Goal: Information Seeking & Learning: Learn about a topic

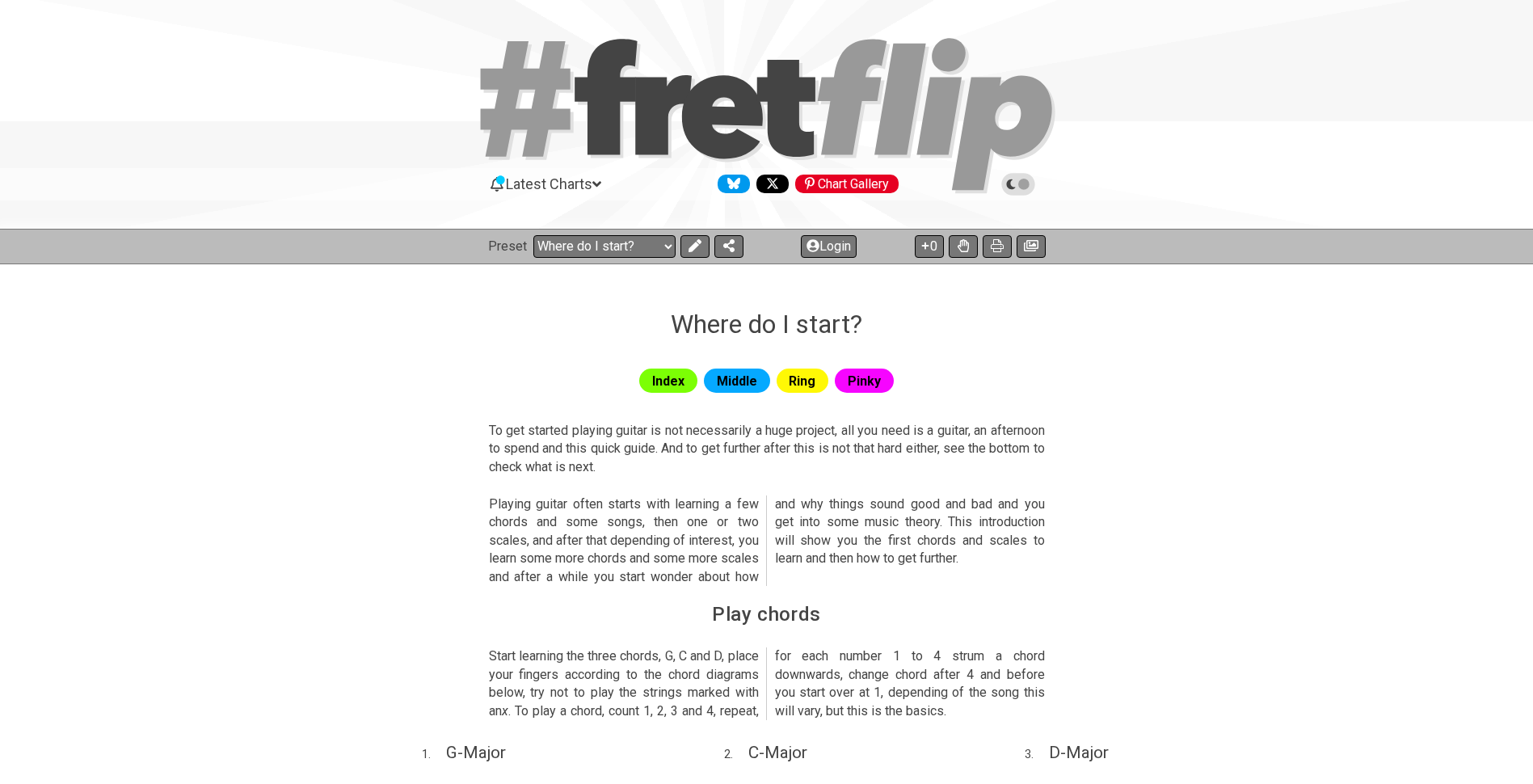
select select "/beginner-guitar"
click at [683, 242] on button at bounding box center [695, 246] width 29 height 23
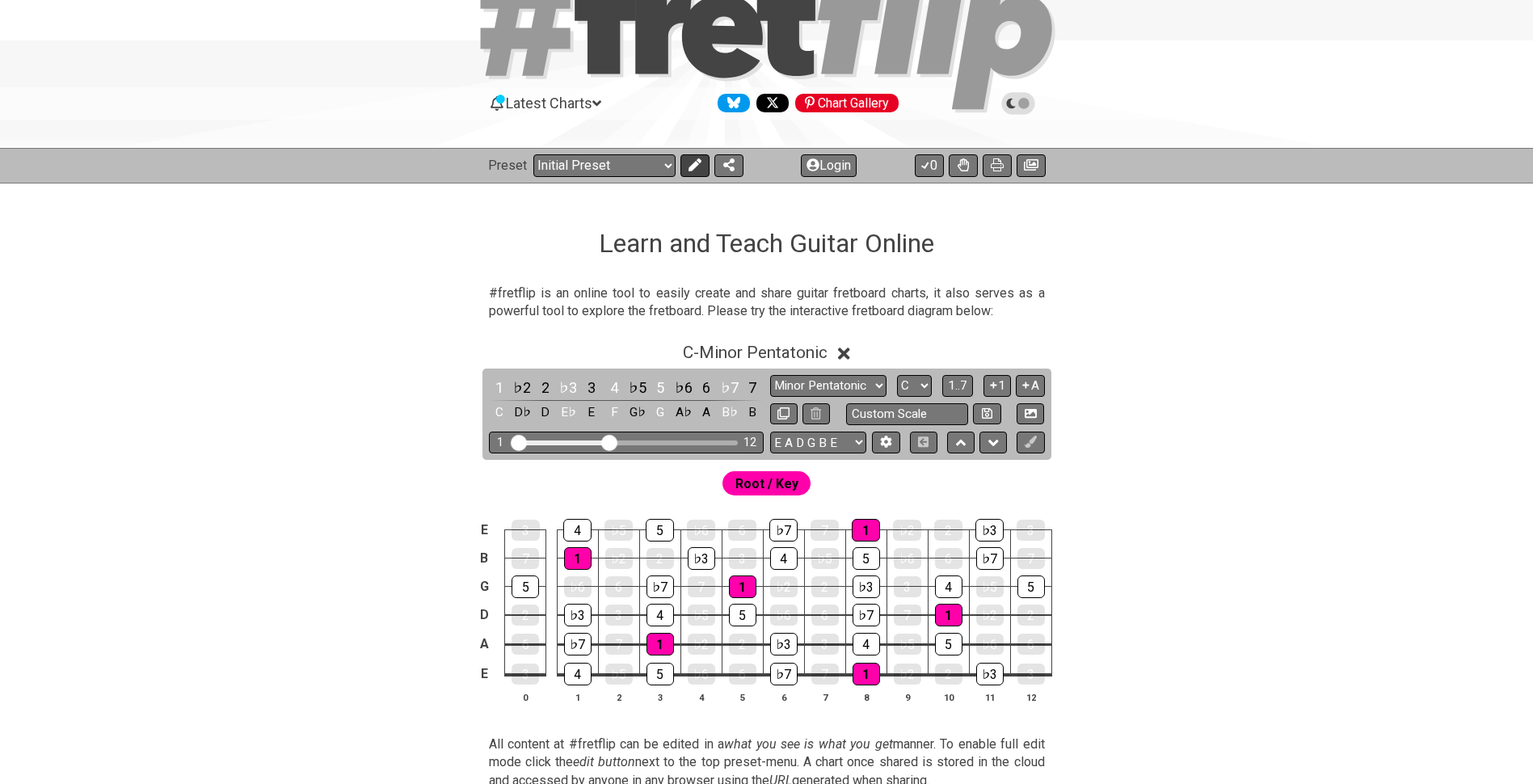
click at [693, 161] on icon at bounding box center [695, 165] width 13 height 13
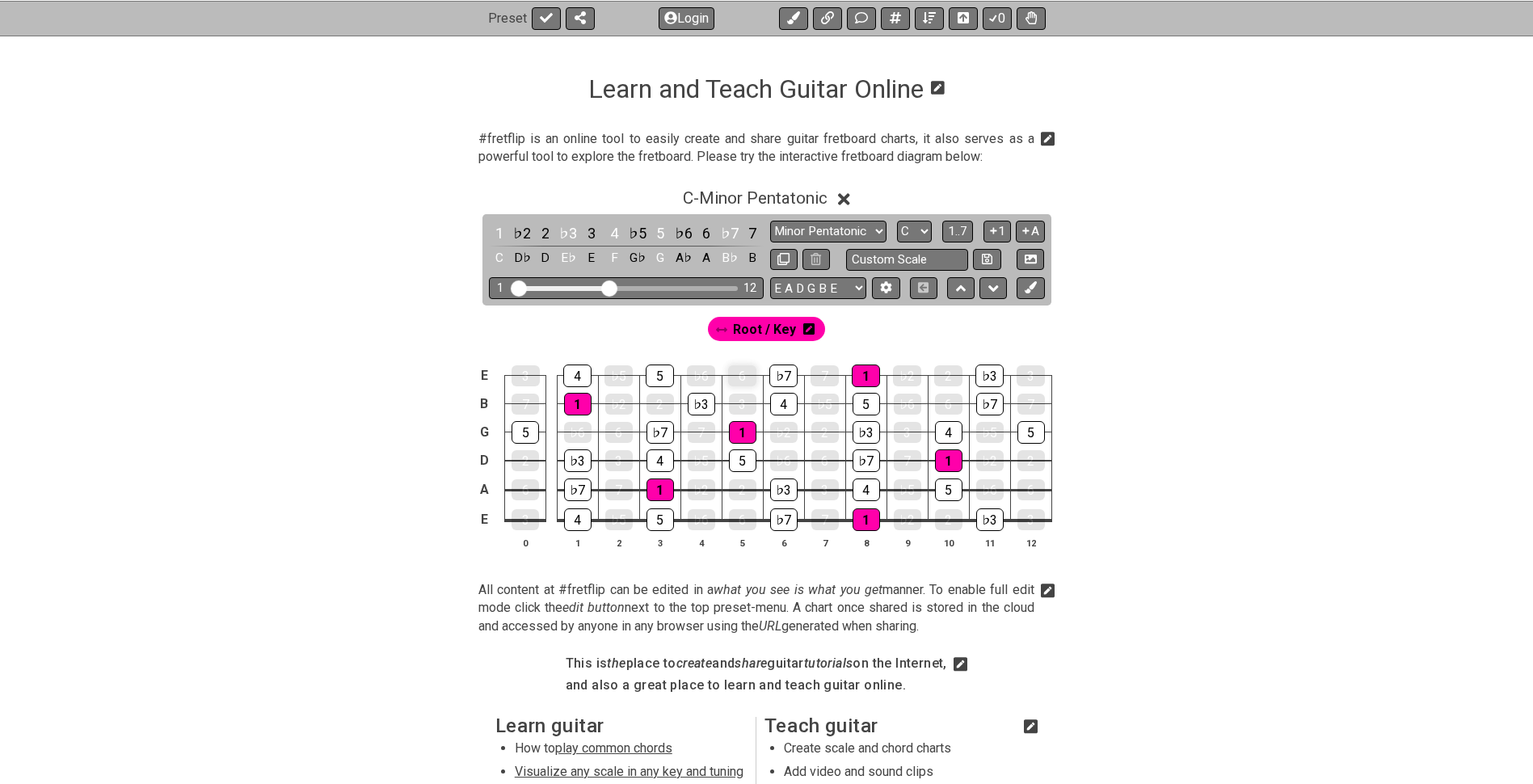
scroll to position [242, 0]
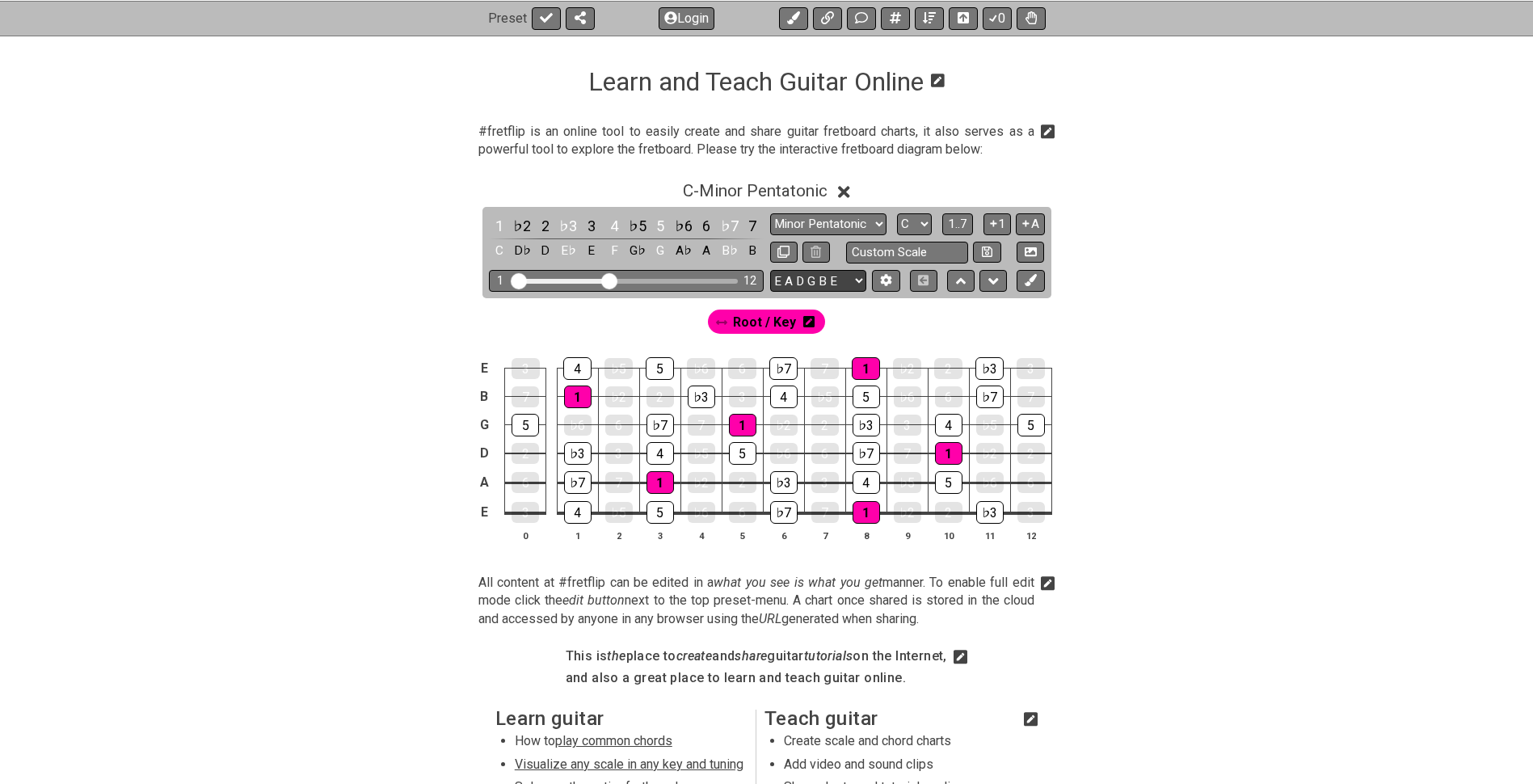
click at [810, 276] on select "E A D G B E E A D G B E E A D G B E B E A D F♯ B A D G C E A D A D G B E E♭ A♭ …" at bounding box center [818, 281] width 96 height 22
click at [943, 275] on div "E A D G B E E A D G B E E A D G B E B E A D F♯ B A D G C E A D A D G B E E♭ A♭ …" at bounding box center [907, 281] width 275 height 22
click at [897, 275] on button at bounding box center [886, 281] width 28 height 22
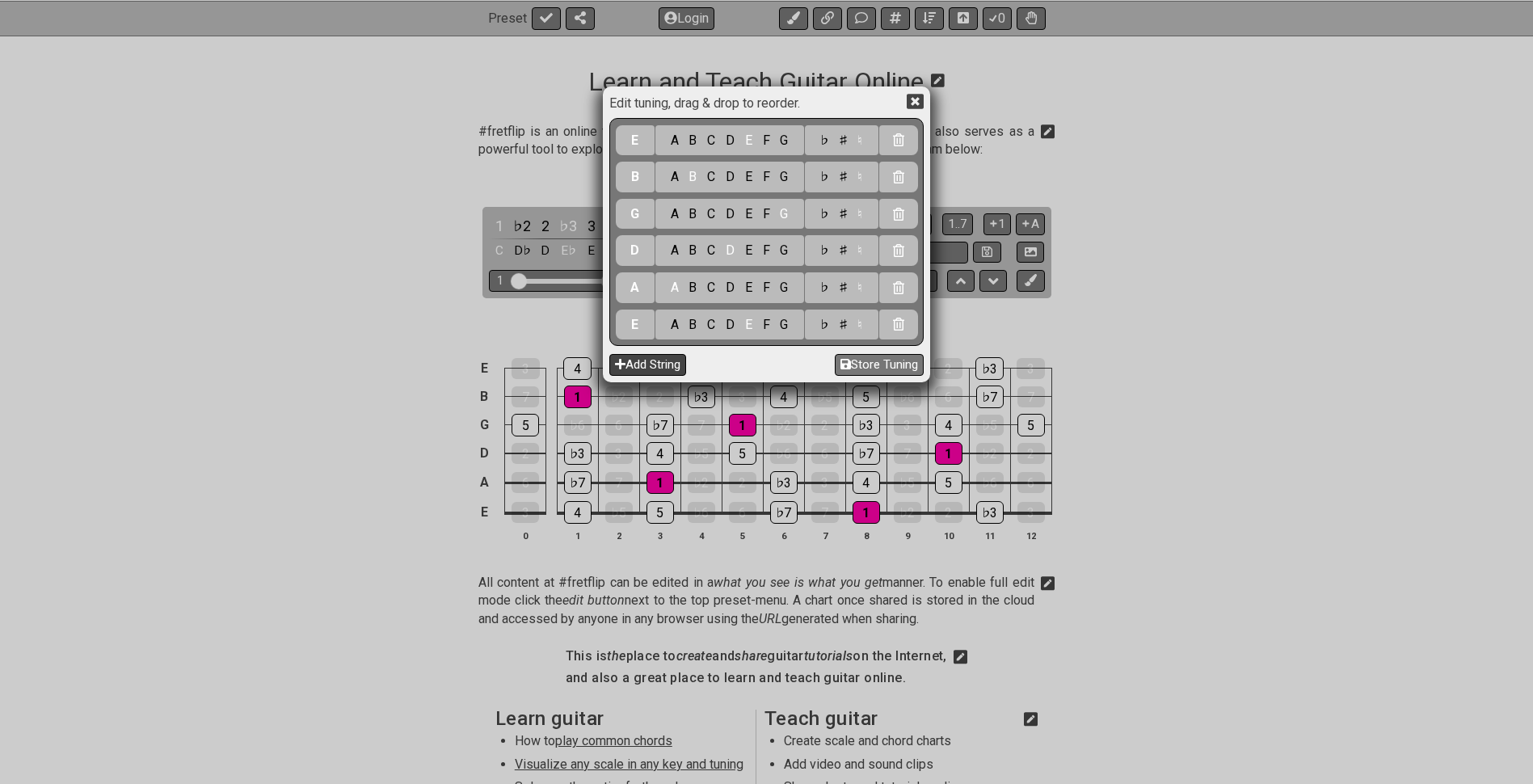
click at [654, 363] on button "Add String" at bounding box center [648, 365] width 77 height 22
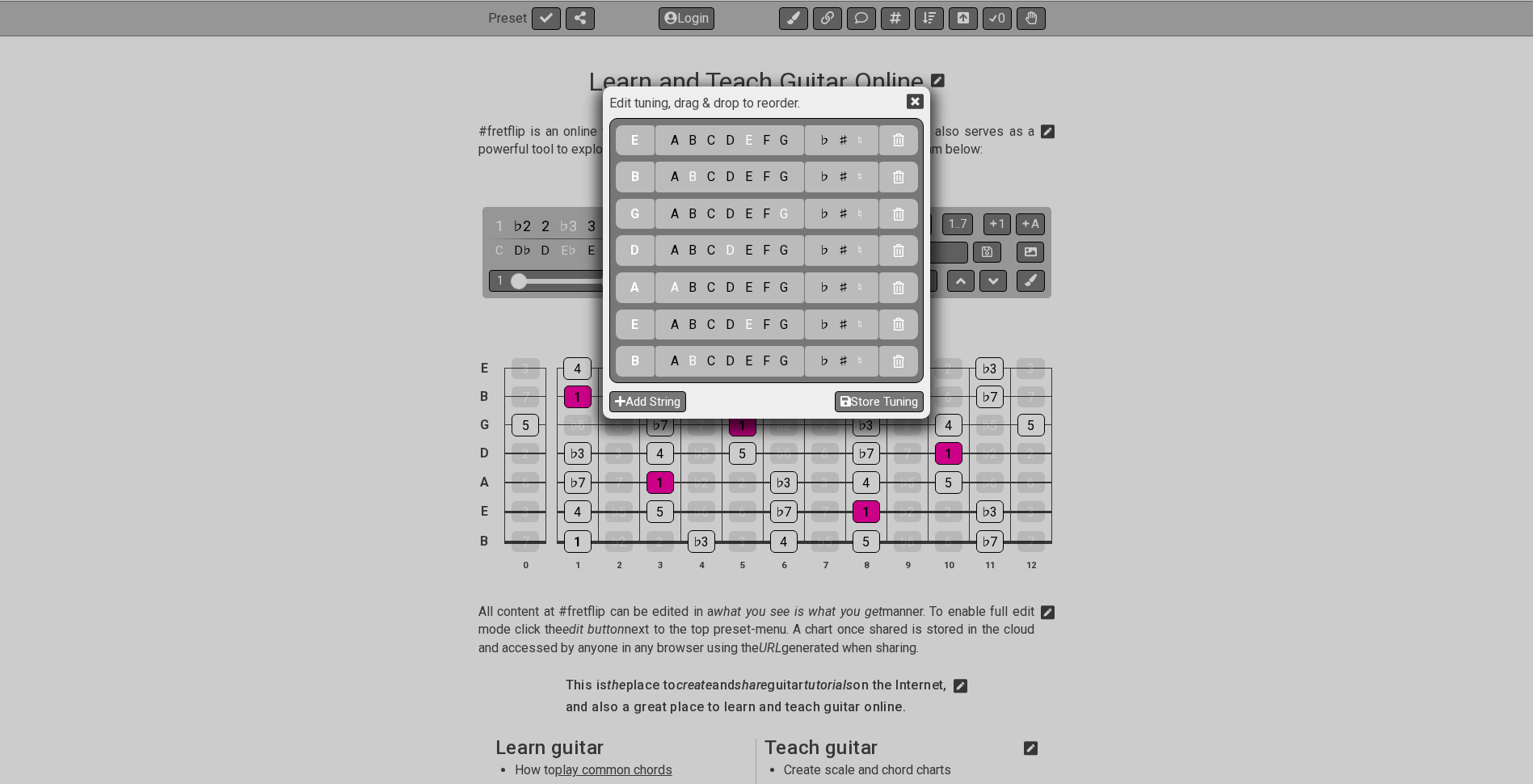
click at [767, 359] on div "F" at bounding box center [766, 361] width 18 height 18
click at [712, 326] on div "C" at bounding box center [711, 325] width 19 height 18
click at [768, 289] on div "F" at bounding box center [766, 288] width 18 height 18
click at [680, 260] on div "A B C D E F G" at bounding box center [729, 250] width 148 height 31
click at [673, 243] on div "A" at bounding box center [674, 250] width 19 height 18
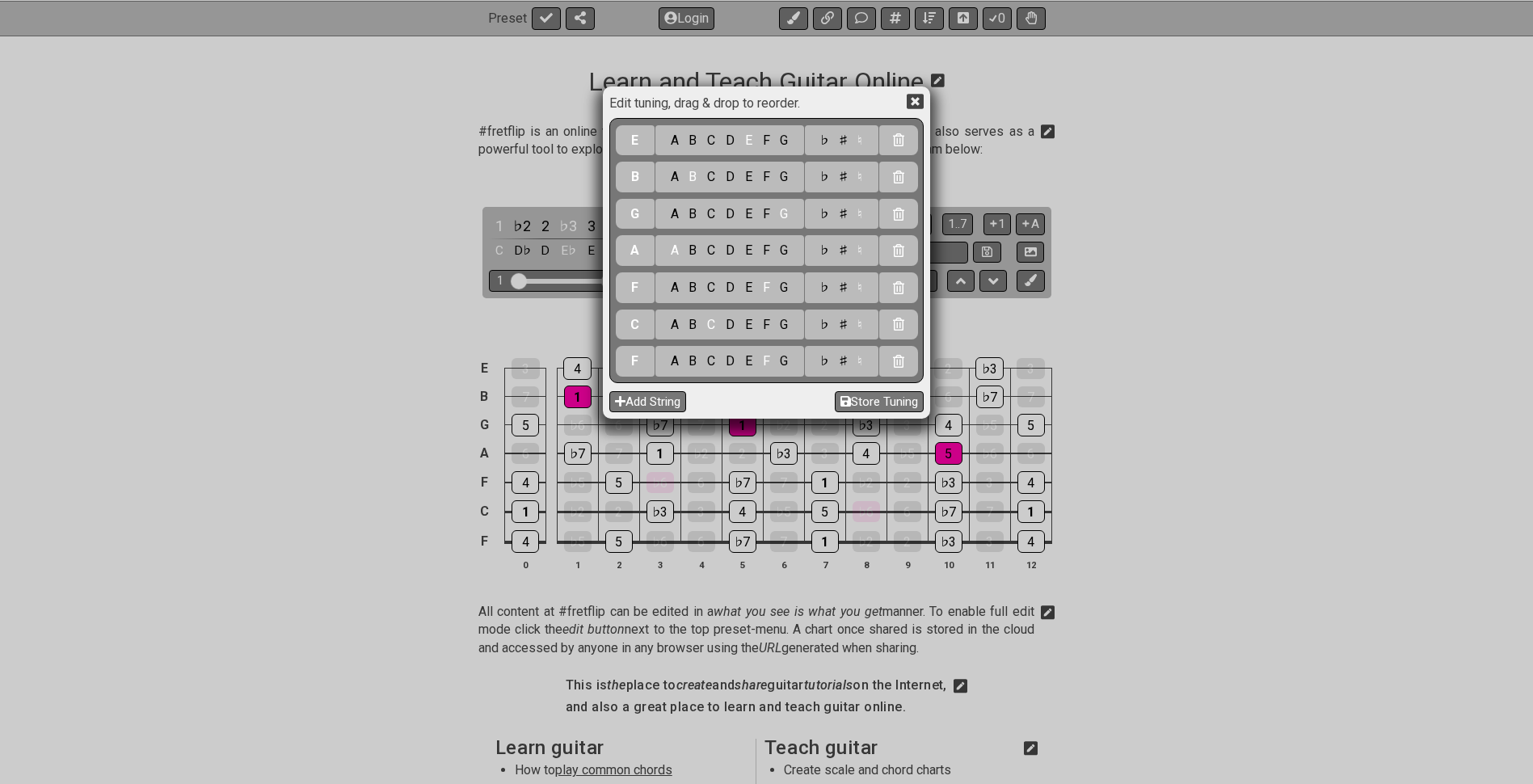
click at [843, 241] on div "♭ ♯ ♮" at bounding box center [842, 250] width 73 height 31
click at [839, 245] on div "♯" at bounding box center [843, 250] width 20 height 18
click at [733, 211] on div "D" at bounding box center [731, 215] width 20 height 18
click at [848, 211] on div "♯" at bounding box center [843, 215] width 20 height 18
click at [785, 176] on div "G" at bounding box center [784, 177] width 19 height 18
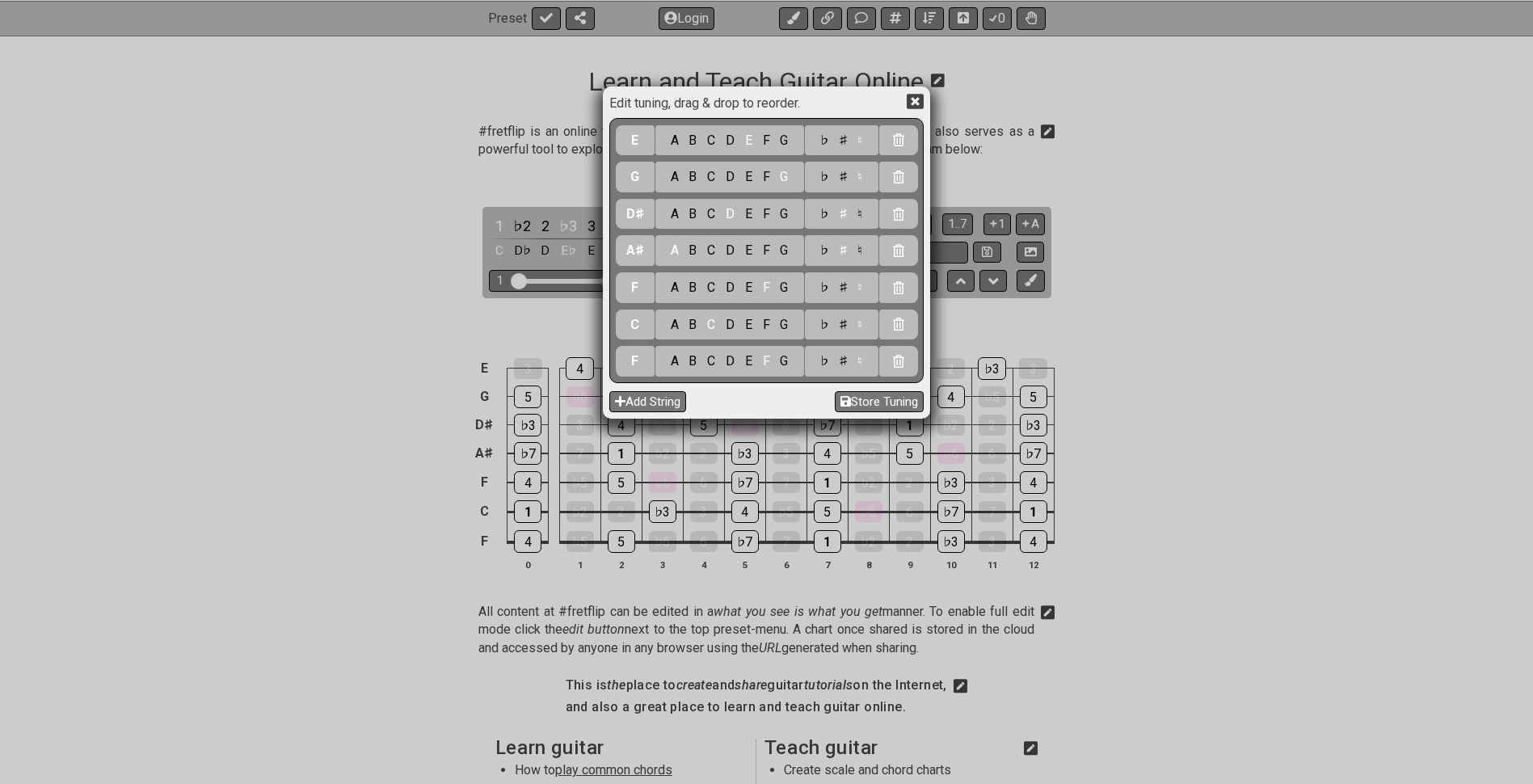
click at [714, 138] on div "C" at bounding box center [711, 140] width 19 height 18
click at [915, 99] on icon at bounding box center [915, 101] width 17 height 16
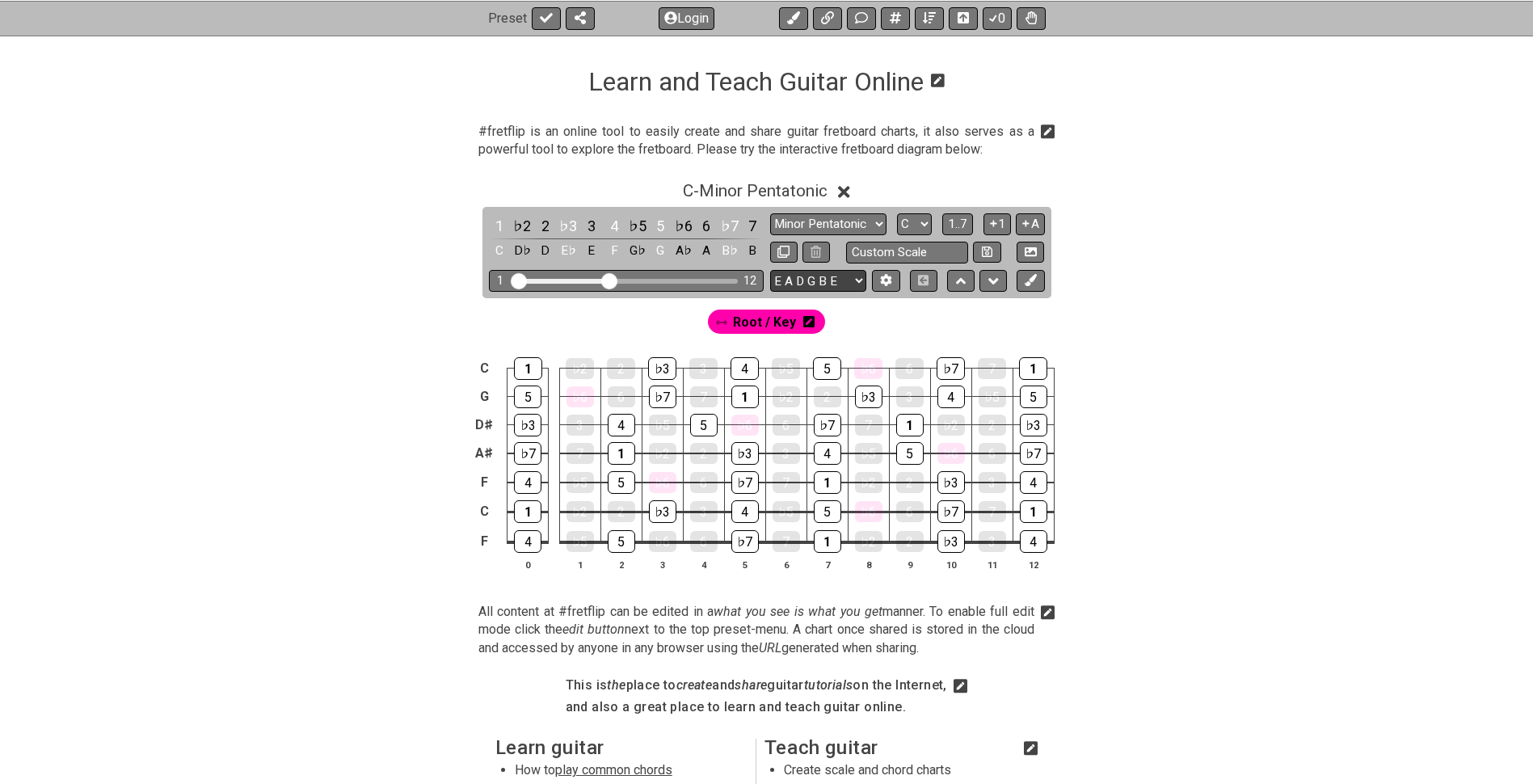
click at [831, 277] on select "E A D G B E E A D G B E E A D G B E B E A D F♯ B A D G C E A D A D G B E E♭ A♭ …" at bounding box center [818, 281] width 96 height 22
click at [680, 313] on div "Root / Key" at bounding box center [767, 318] width 1261 height 39
click at [880, 276] on icon at bounding box center [886, 280] width 12 height 12
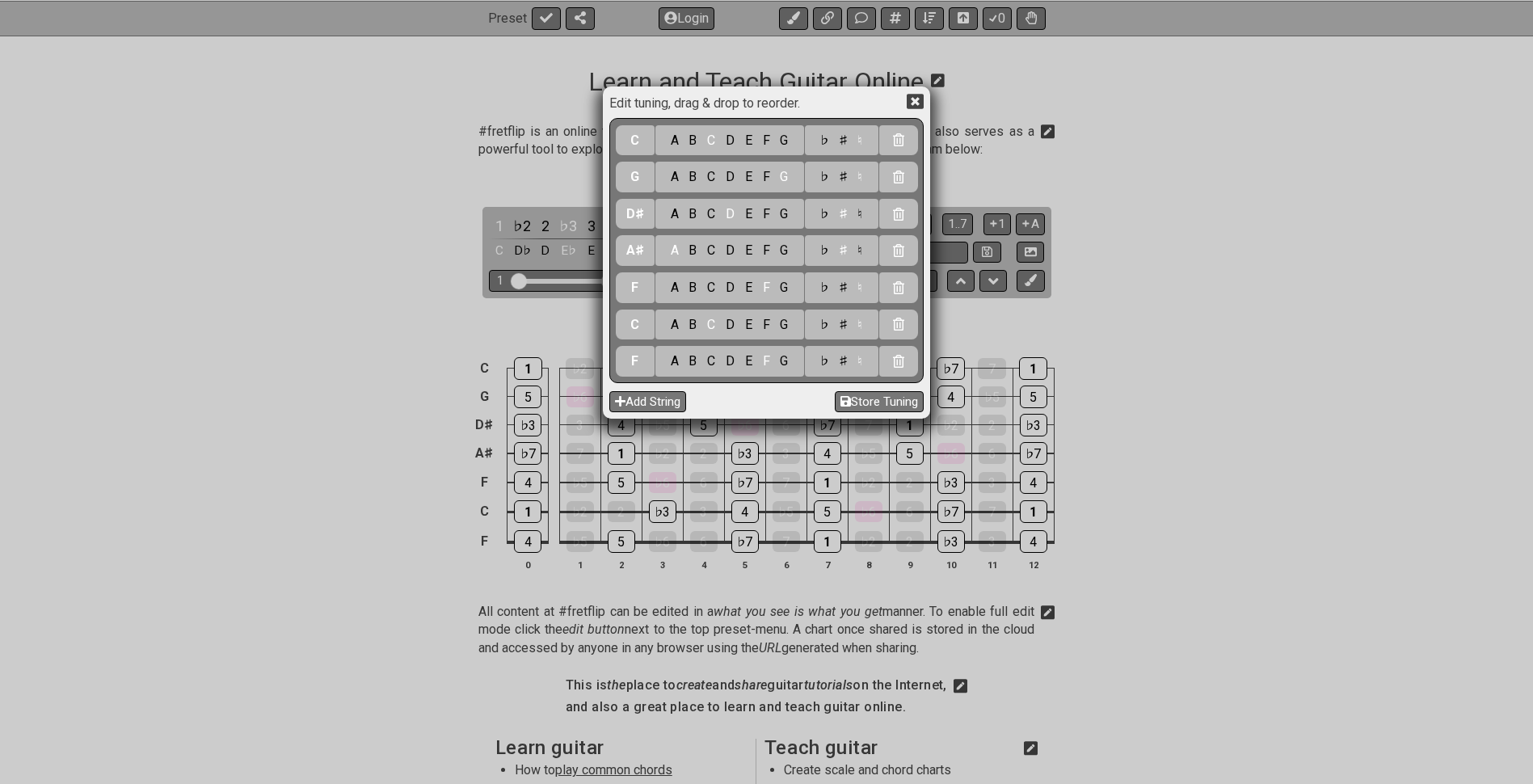
click at [827, 361] on div "♭" at bounding box center [824, 361] width 19 height 18
click at [826, 327] on div "♭" at bounding box center [824, 325] width 19 height 18
click at [826, 288] on div "♭" at bounding box center [824, 288] width 19 height 18
click at [827, 248] on div "♭" at bounding box center [824, 250] width 19 height 18
click at [826, 216] on div "♭" at bounding box center [824, 215] width 19 height 18
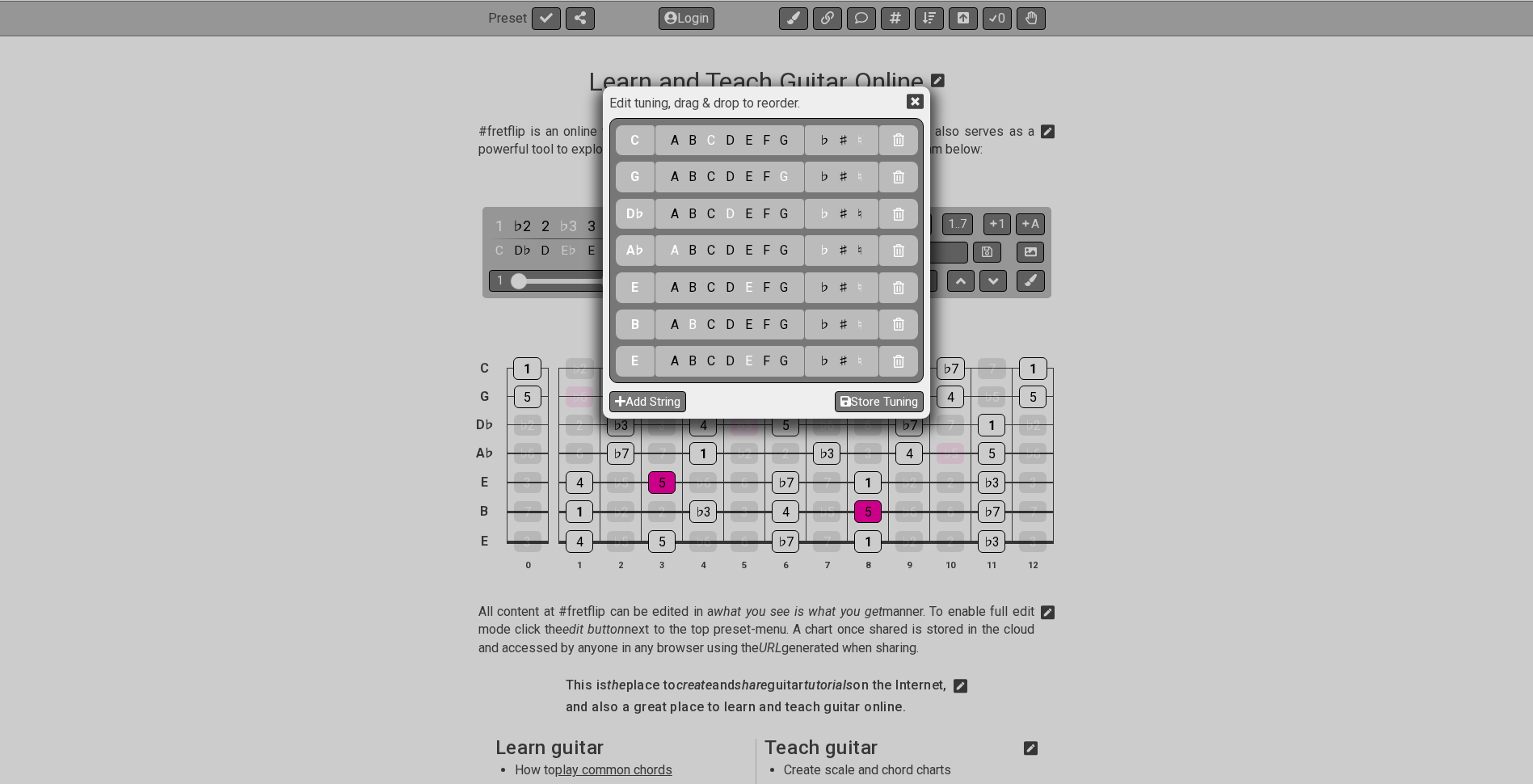
click at [859, 218] on div "♮" at bounding box center [860, 215] width 16 height 18
click at [860, 253] on div "♮" at bounding box center [860, 250] width 16 height 18
click at [823, 170] on div "♭" at bounding box center [824, 177] width 19 height 18
click at [826, 143] on div "♭" at bounding box center [824, 140] width 19 height 18
drag, startPoint x: 827, startPoint y: 364, endPoint x: 822, endPoint y: 346, distance: 18.7
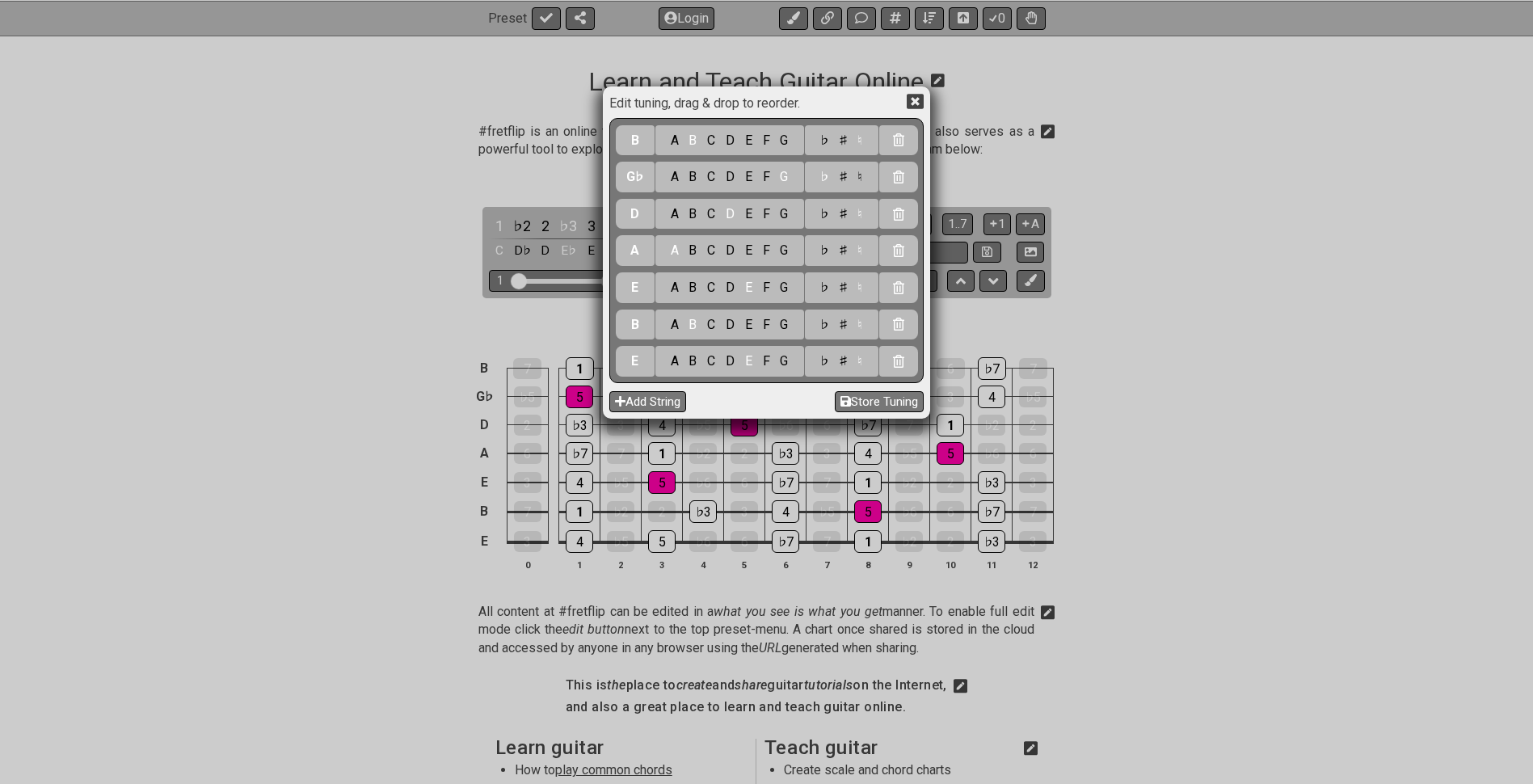
click at [827, 364] on div "♭" at bounding box center [824, 361] width 19 height 18
click at [822, 328] on div "♭" at bounding box center [824, 325] width 19 height 18
click at [827, 290] on div "♭" at bounding box center [824, 288] width 19 height 18
click at [826, 244] on div "♭" at bounding box center [824, 250] width 19 height 18
click at [826, 218] on div "♭" at bounding box center [824, 215] width 19 height 18
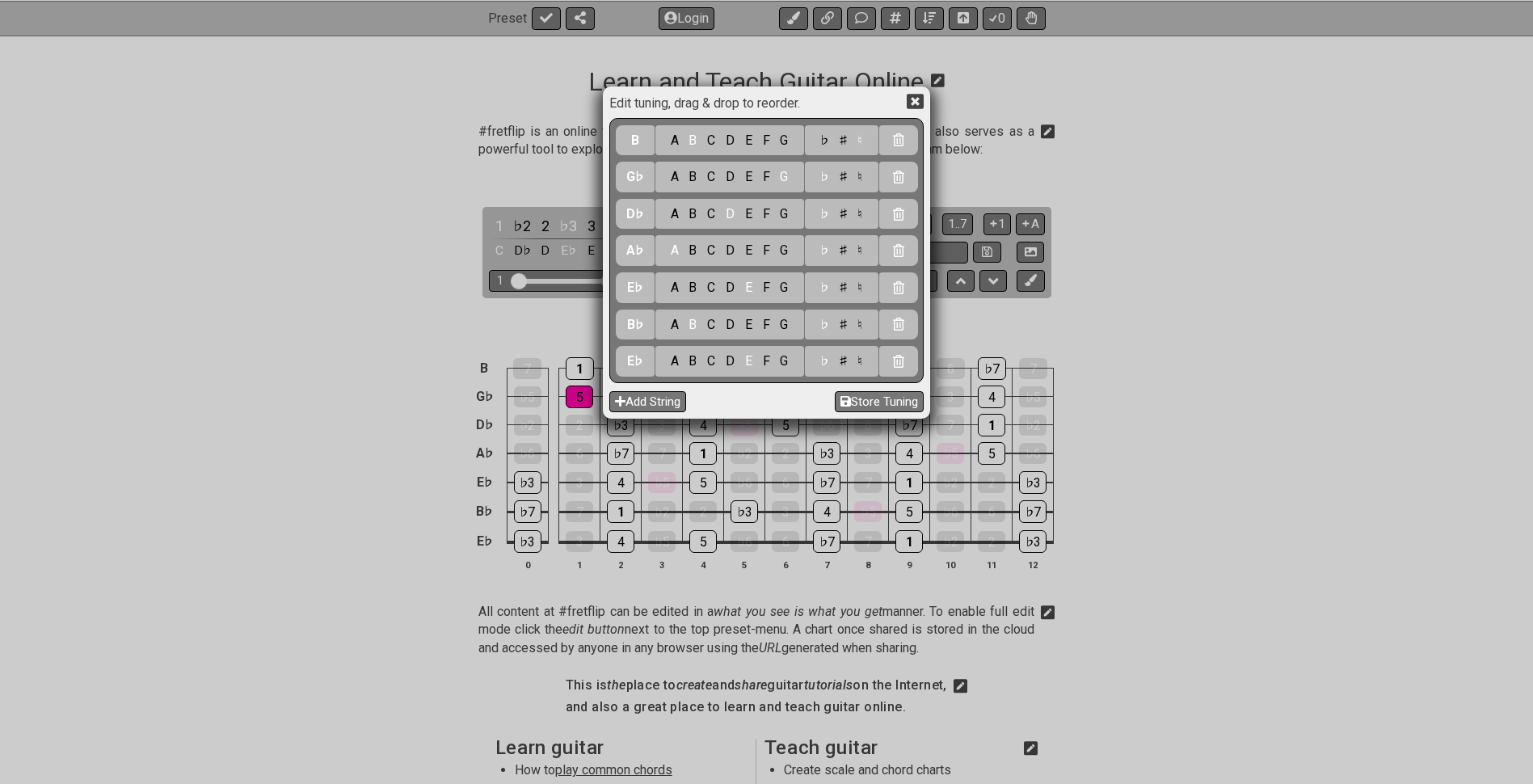
click at [862, 175] on div "♮" at bounding box center [860, 177] width 16 height 18
click at [828, 138] on div "♭" at bounding box center [824, 140] width 19 height 18
click at [783, 365] on div "G" at bounding box center [784, 361] width 19 height 18
click at [733, 328] on div "D" at bounding box center [731, 325] width 20 height 18
click at [784, 287] on div "G" at bounding box center [784, 288] width 19 height 18
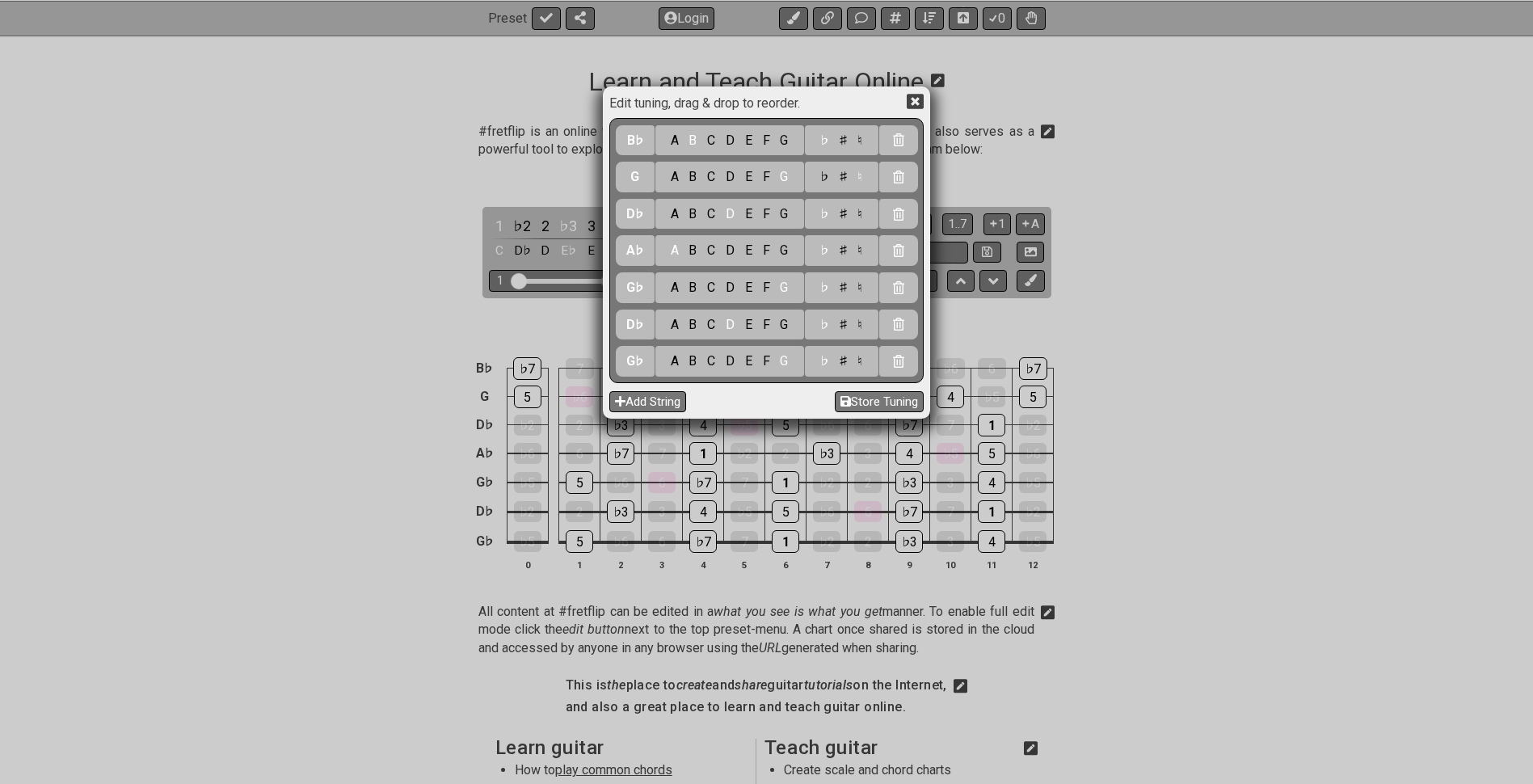
click at [860, 366] on div "♮" at bounding box center [860, 361] width 16 height 18
click at [861, 331] on div "♮" at bounding box center [860, 325] width 16 height 18
click at [862, 301] on div "♭ ♯ ♮" at bounding box center [842, 288] width 73 height 31
click at [862, 279] on div "♮" at bounding box center [860, 288] width 16 height 18
click at [856, 241] on div "♭ ♯ ♮" at bounding box center [842, 250] width 73 height 31
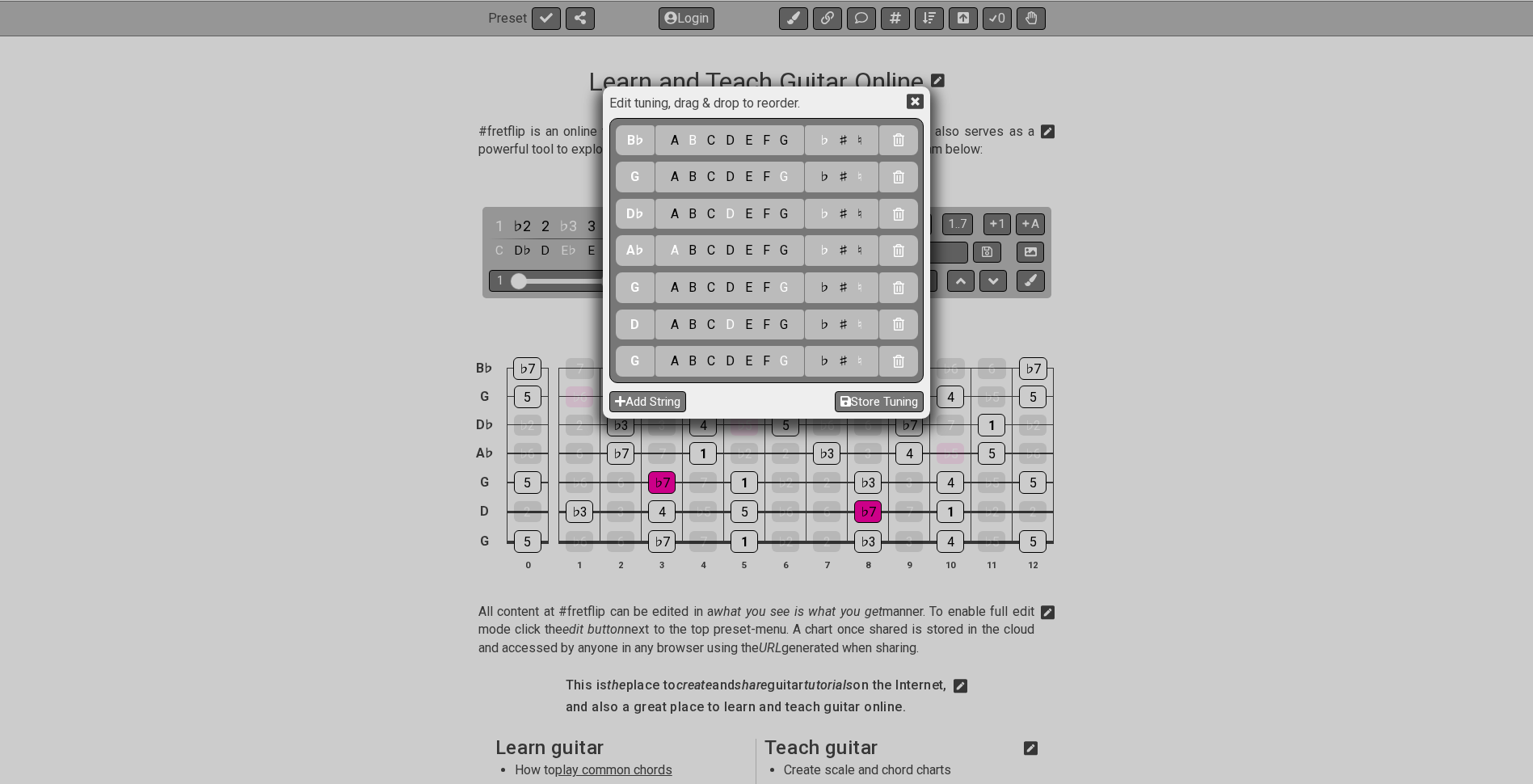
click at [857, 246] on div "♮" at bounding box center [860, 250] width 16 height 18
click at [858, 216] on div "♮" at bounding box center [860, 215] width 16 height 18
click at [862, 147] on div "♮" at bounding box center [860, 140] width 16 height 18
click at [717, 261] on div "A B C D E F G" at bounding box center [729, 250] width 148 height 31
click at [717, 256] on div "C" at bounding box center [711, 250] width 19 height 18
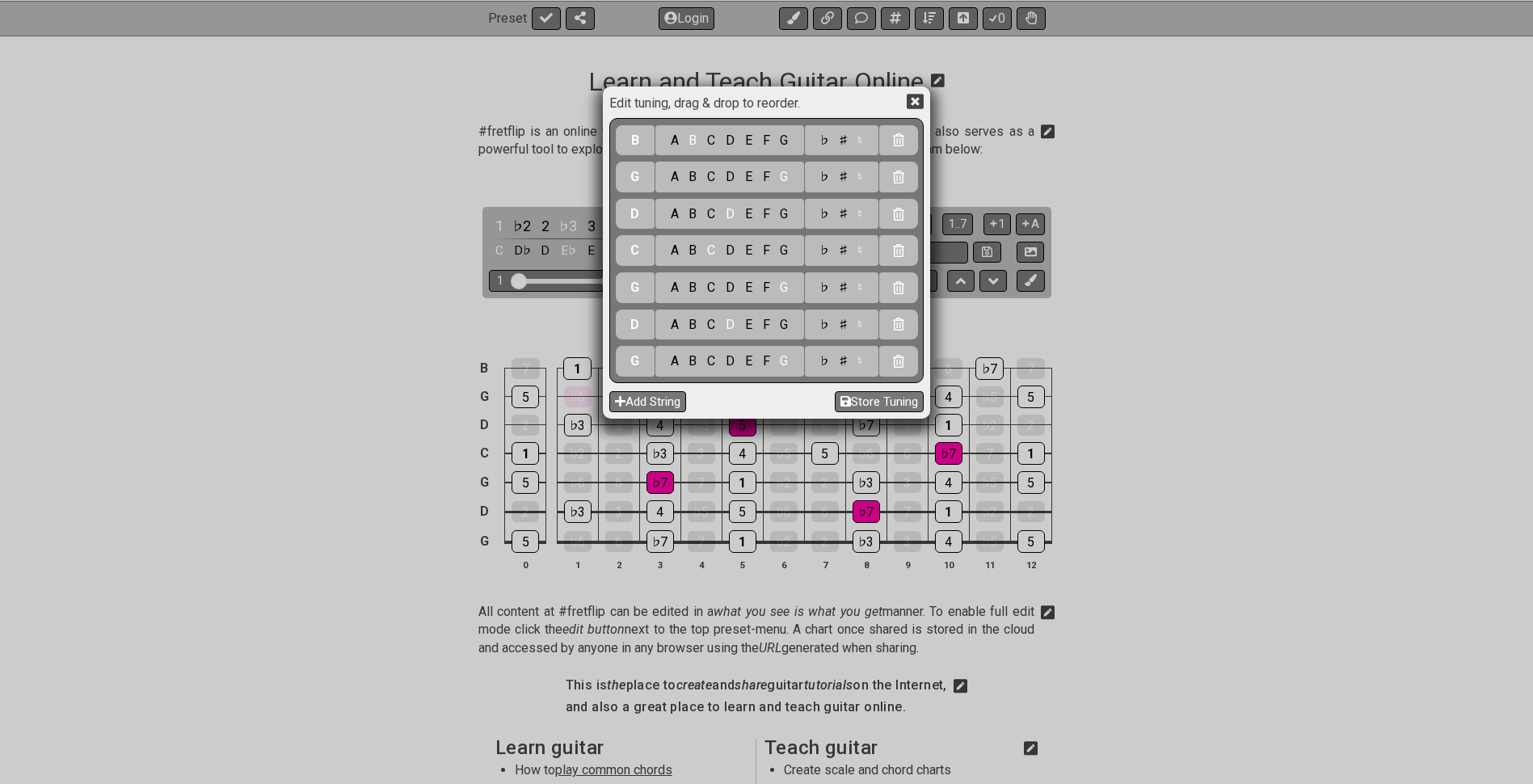
click at [767, 210] on div "F" at bounding box center [766, 215] width 18 height 18
click at [680, 176] on div "A" at bounding box center [674, 177] width 19 height 18
click at [736, 137] on div "D" at bounding box center [731, 140] width 20 height 18
click at [910, 101] on icon at bounding box center [915, 101] width 17 height 16
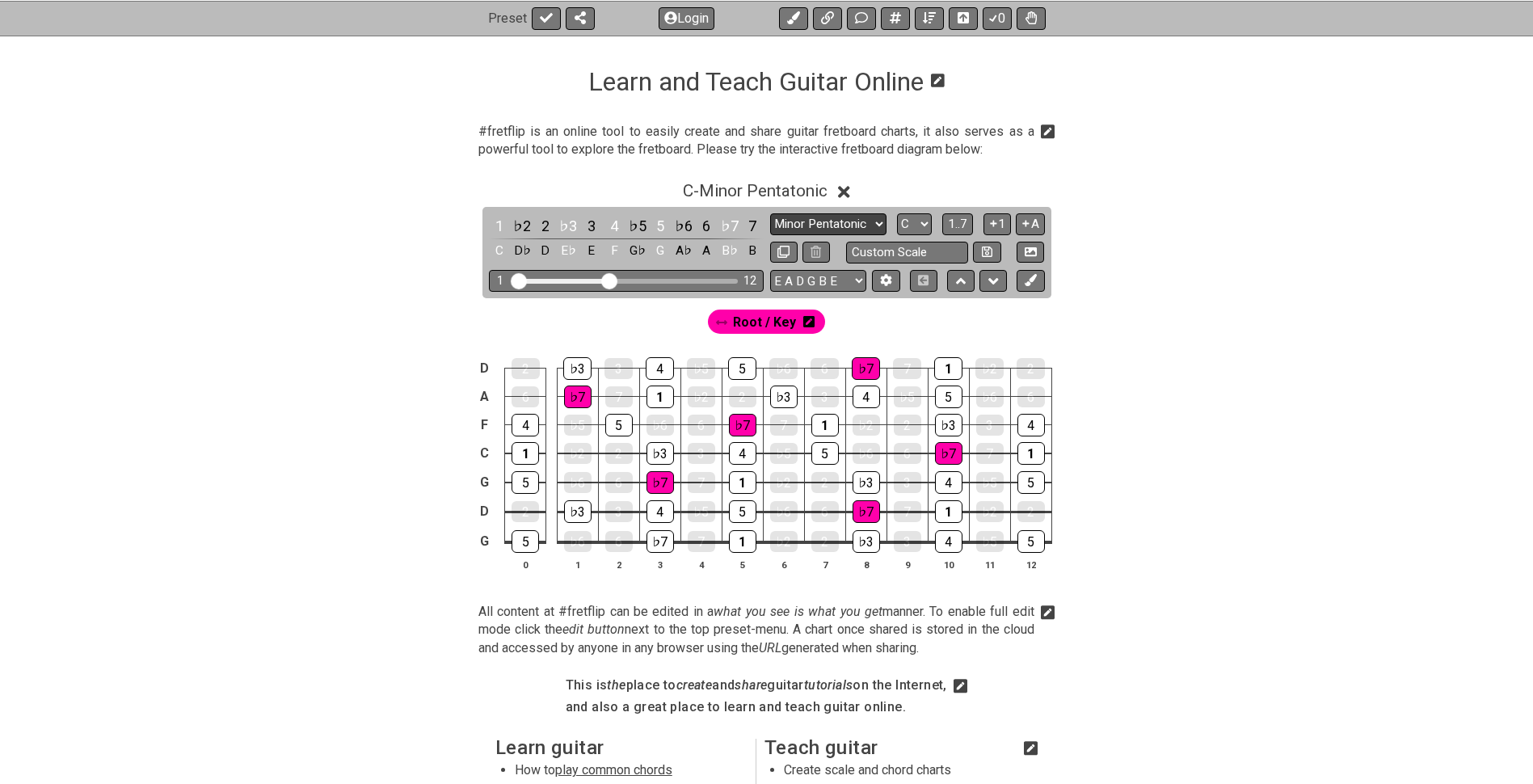
click at [865, 219] on select "Minor Pentatonic Click to edit Minor Pentatonic Major Pentatonic Minor Blues Ma…" at bounding box center [828, 224] width 117 height 22
click at [770, 214] on select "Minor Pentatonic Click to edit Minor Pentatonic Major Pentatonic Minor Blues Ma…" at bounding box center [828, 224] width 117 height 22
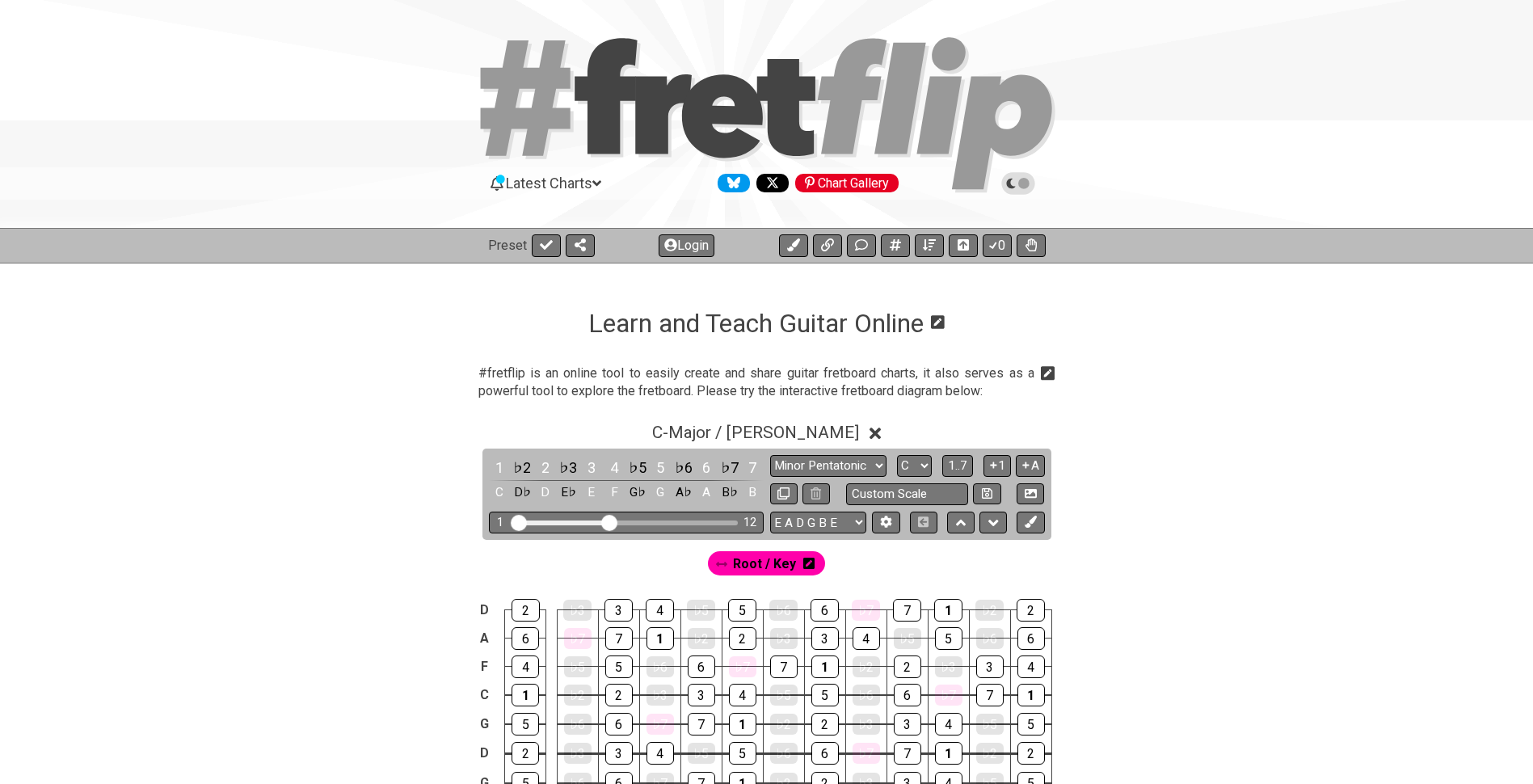
scroll to position [0, 0]
click at [1015, 171] on icon at bounding box center [767, 117] width 582 height 162
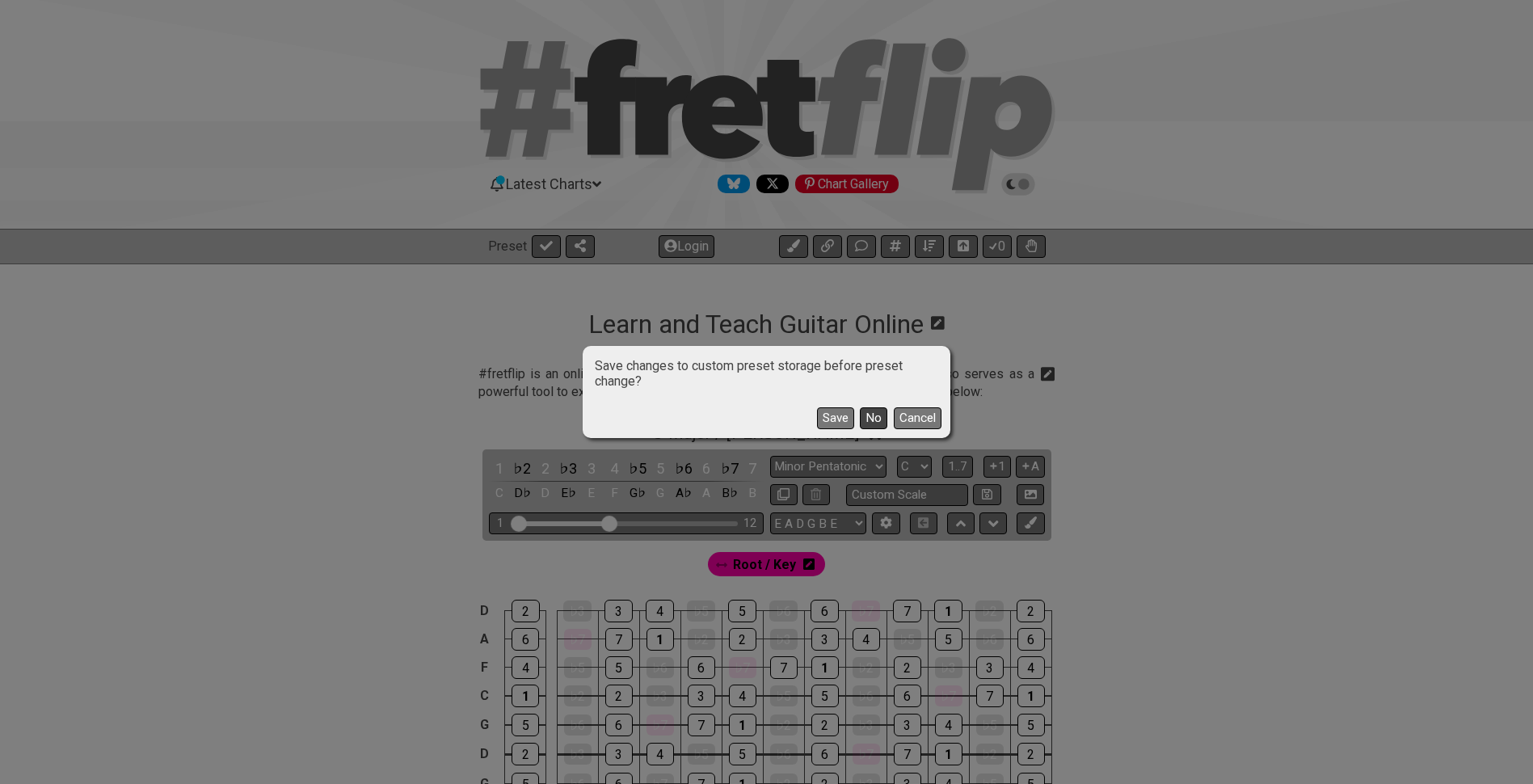
click at [875, 419] on button "No" at bounding box center [874, 418] width 28 height 22
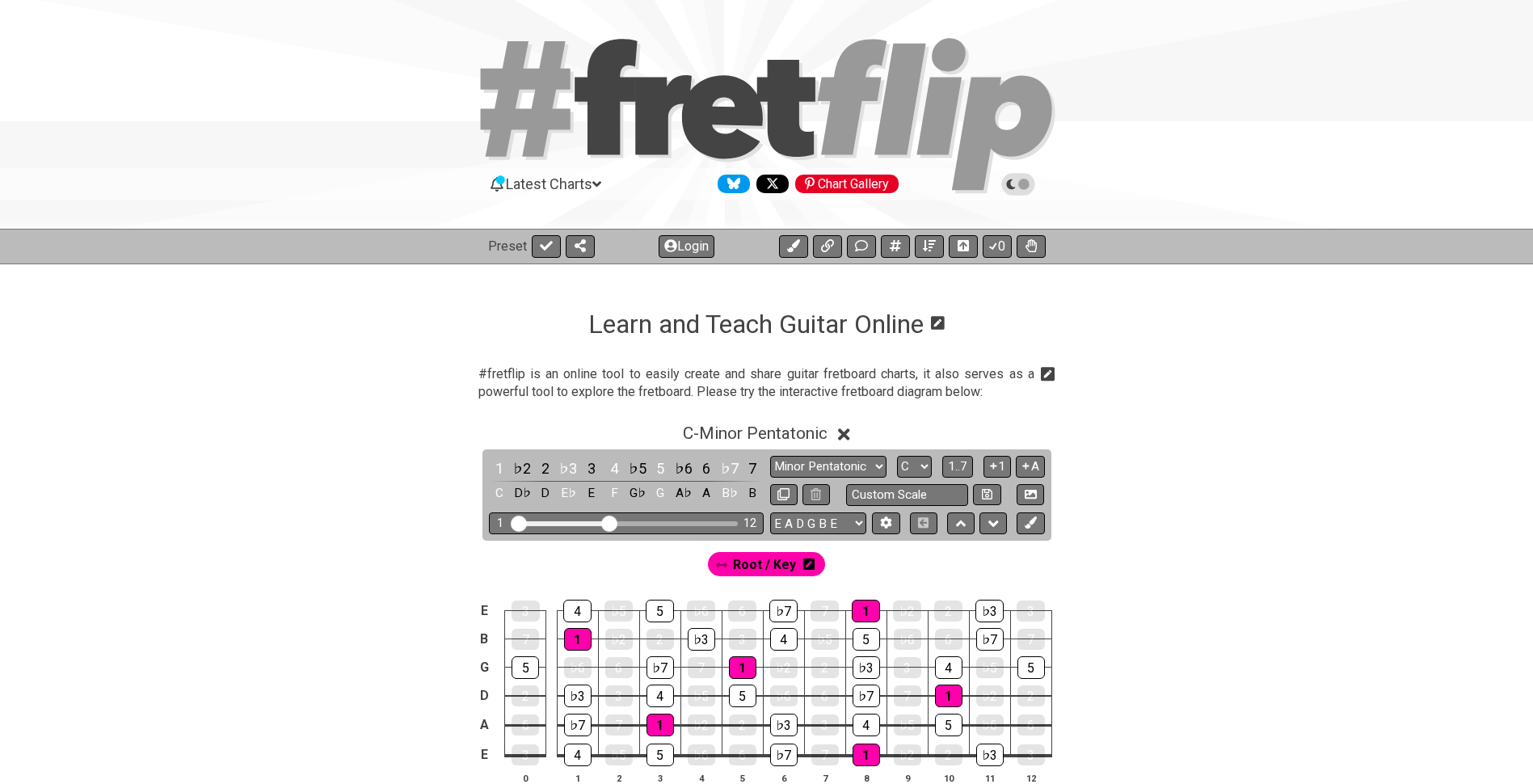
click at [1016, 184] on icon at bounding box center [1018, 184] width 15 height 15
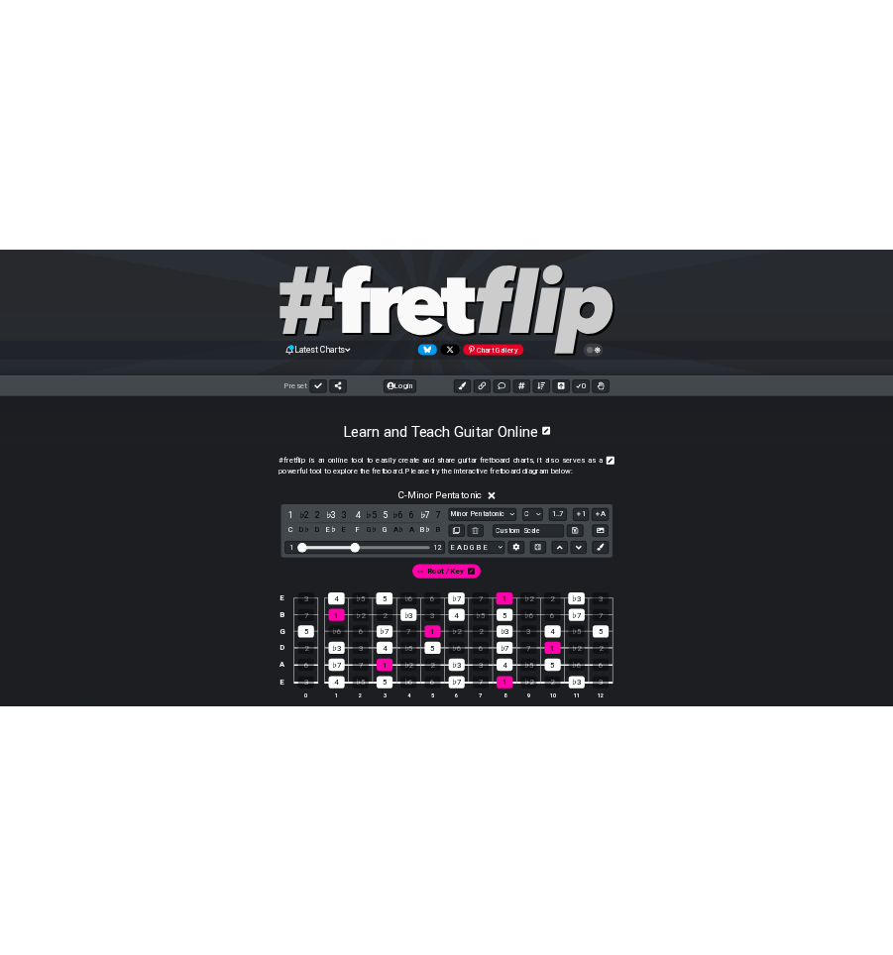
scroll to position [396, 0]
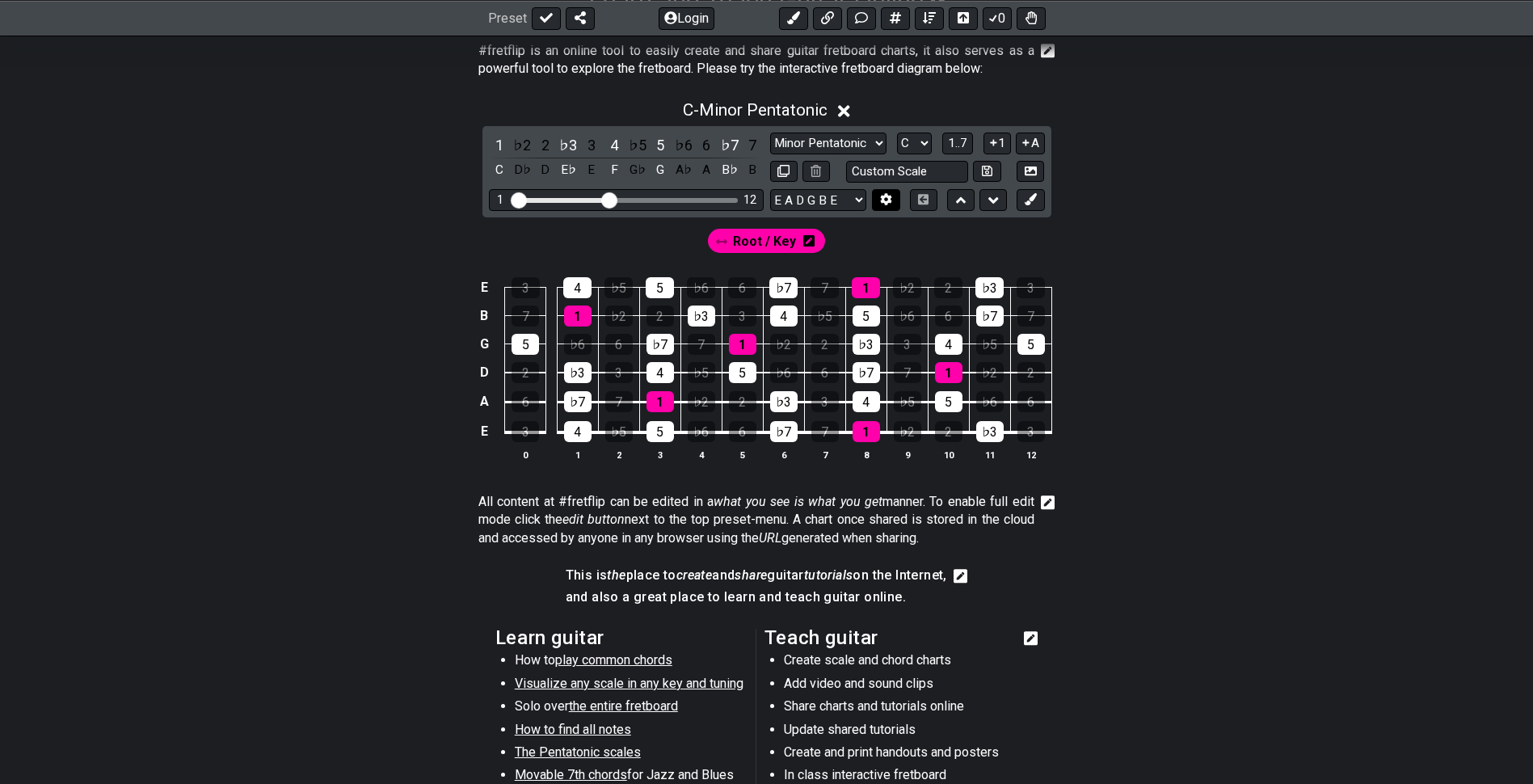
click at [886, 202] on icon at bounding box center [887, 200] width 11 height 12
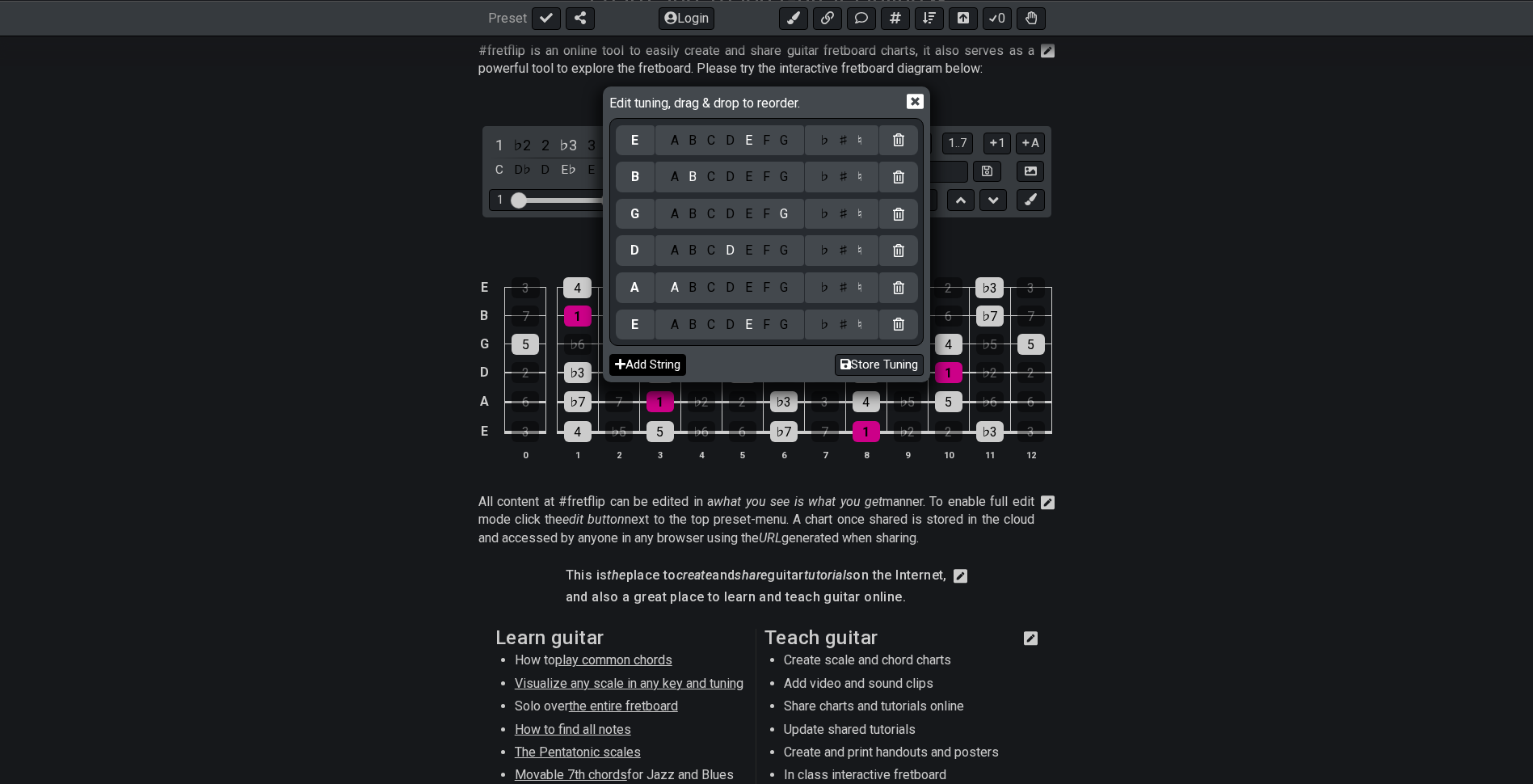
click at [654, 367] on button "Add String" at bounding box center [648, 365] width 77 height 22
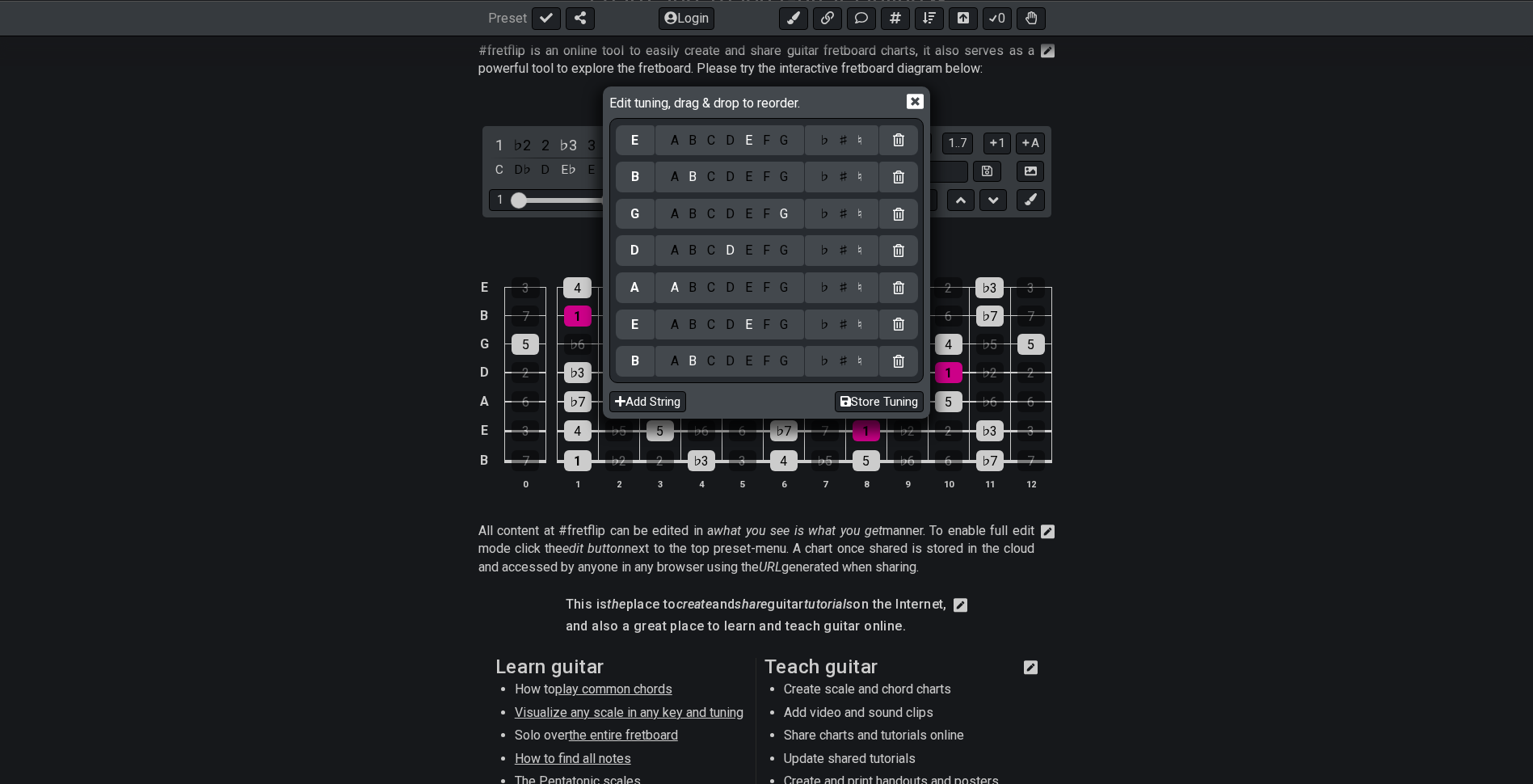
click at [785, 365] on div "G" at bounding box center [784, 361] width 19 height 18
click at [726, 318] on div "D" at bounding box center [731, 325] width 20 height 18
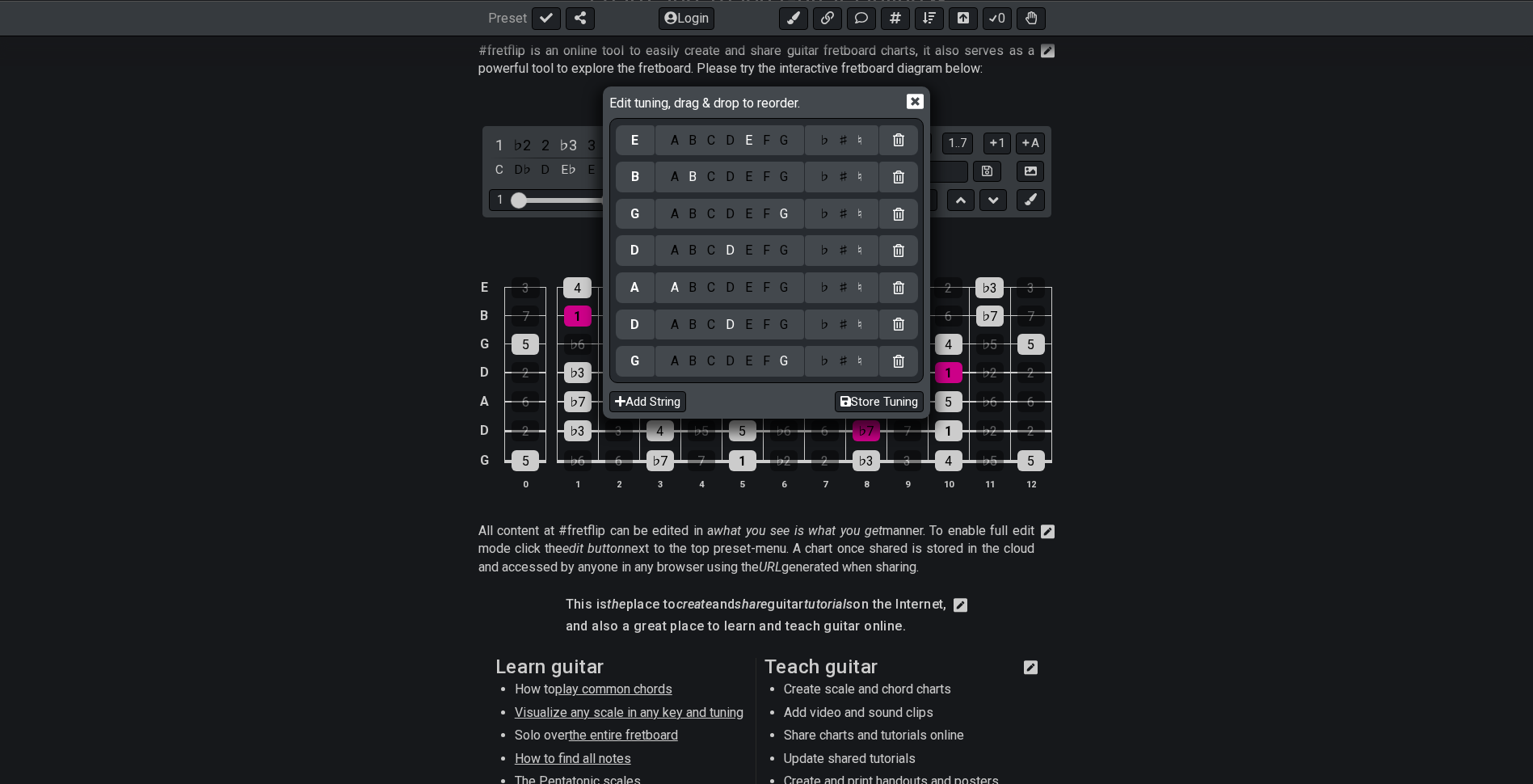
click at [791, 286] on div "G" at bounding box center [784, 288] width 19 height 18
click at [715, 256] on div "C" at bounding box center [711, 250] width 19 height 18
click at [674, 213] on div "A" at bounding box center [674, 215] width 19 height 18
click at [769, 218] on div "F" at bounding box center [766, 215] width 18 height 18
click at [671, 170] on div "A" at bounding box center [674, 177] width 19 height 18
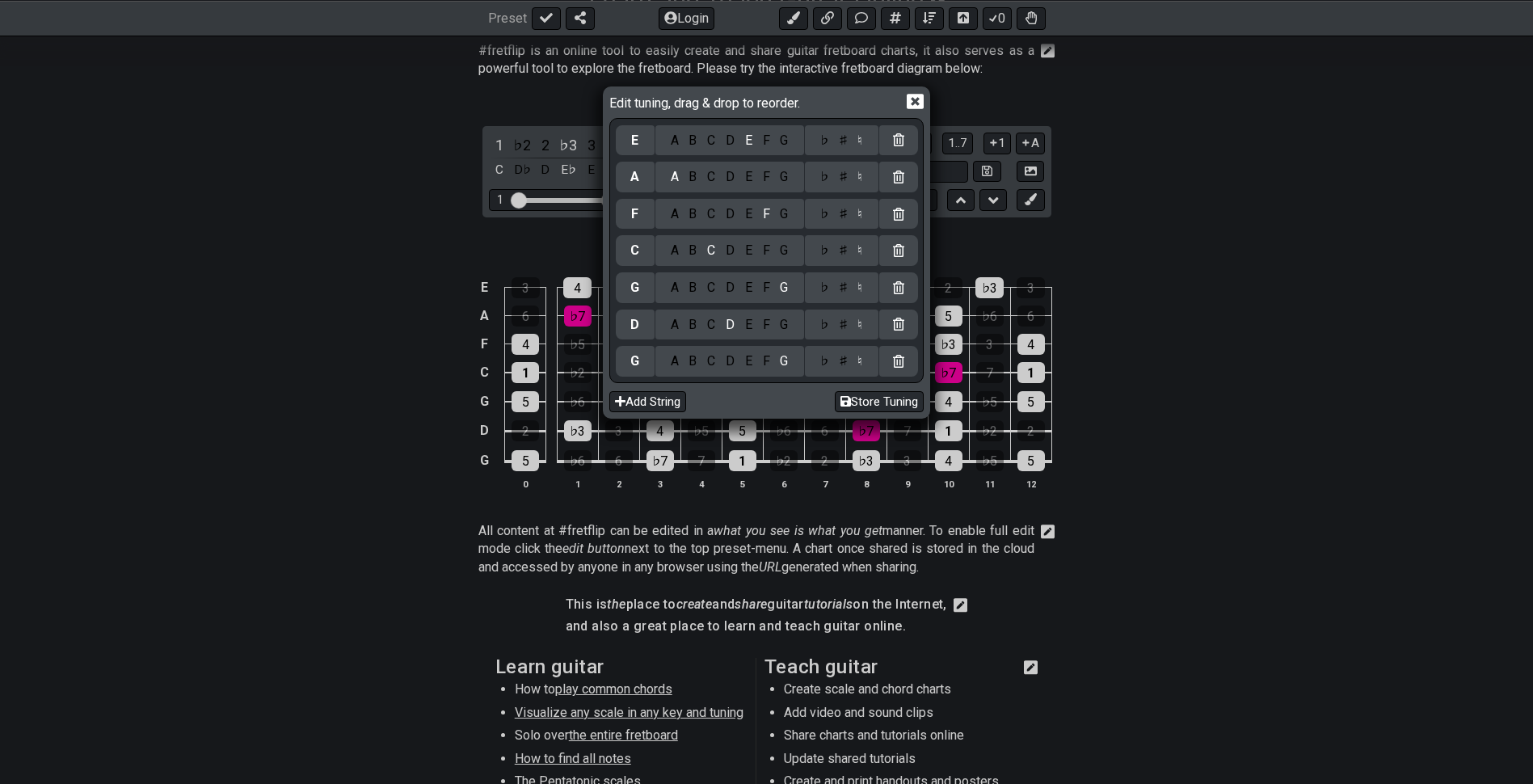
click at [735, 131] on div "D" at bounding box center [731, 140] width 20 height 18
click at [919, 92] on div "Edit tuning, drag & drop to reorder." at bounding box center [766, 104] width 314 height 29
click at [906, 95] on div "Edit tuning, drag & drop to reorder." at bounding box center [766, 104] width 314 height 29
click at [916, 95] on icon at bounding box center [915, 101] width 17 height 16
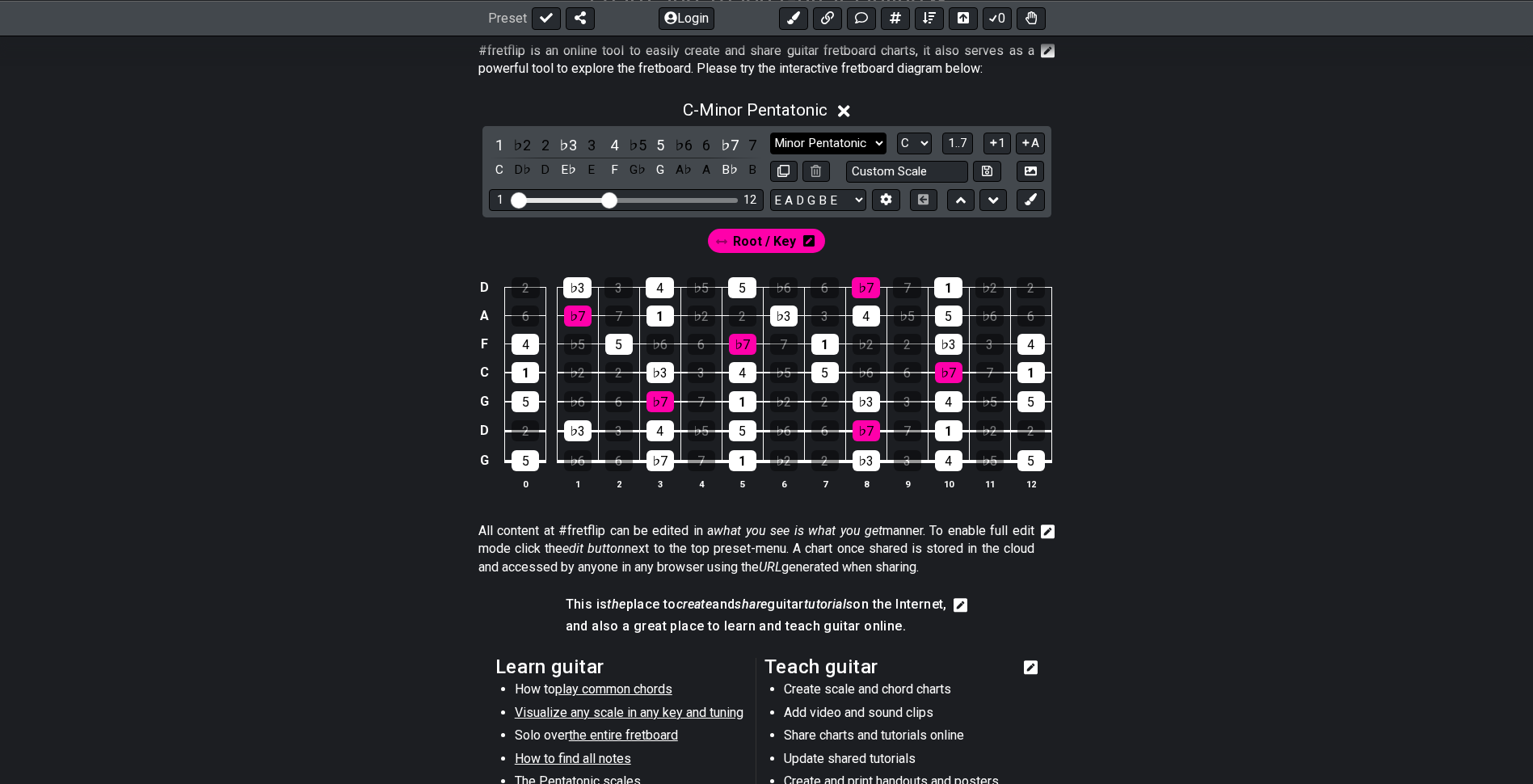
click at [860, 142] on select "Minor Pentatonic Click to edit Minor Pentatonic Major Pentatonic Minor Blues Ma…" at bounding box center [828, 143] width 117 height 22
select select "Major / [PERSON_NAME]"
click at [770, 132] on select "Minor Pentatonic Click to edit Minor Pentatonic Major Pentatonic Minor Blues Ma…" at bounding box center [828, 143] width 117 height 22
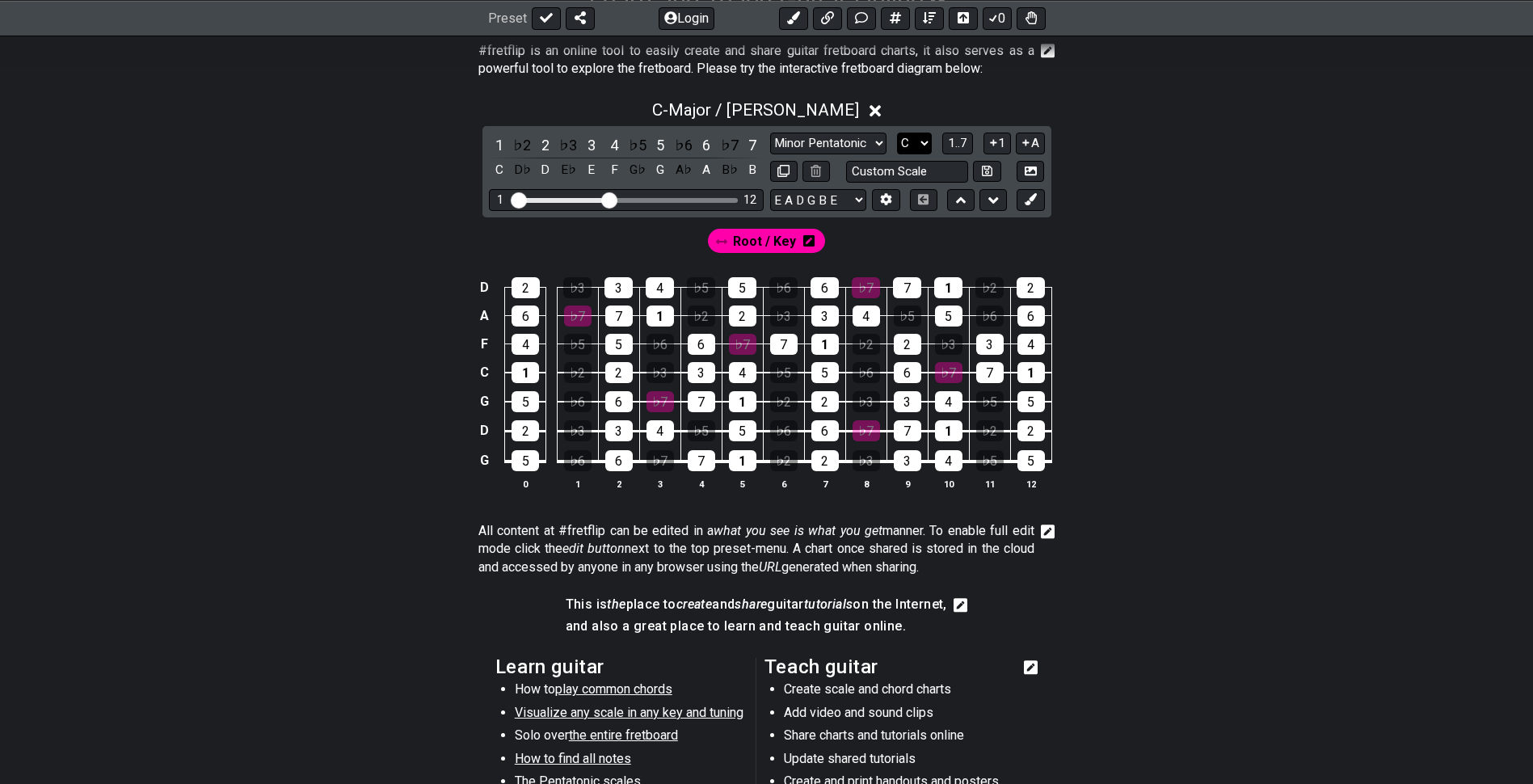
click at [921, 138] on select "A♭ A A♯ B♭ B C C♯ D♭ D D♯ E♭ E F F♯ G♭ G G♯" at bounding box center [915, 143] width 35 height 22
click at [1112, 219] on div "Root / Key" at bounding box center [767, 237] width 1261 height 39
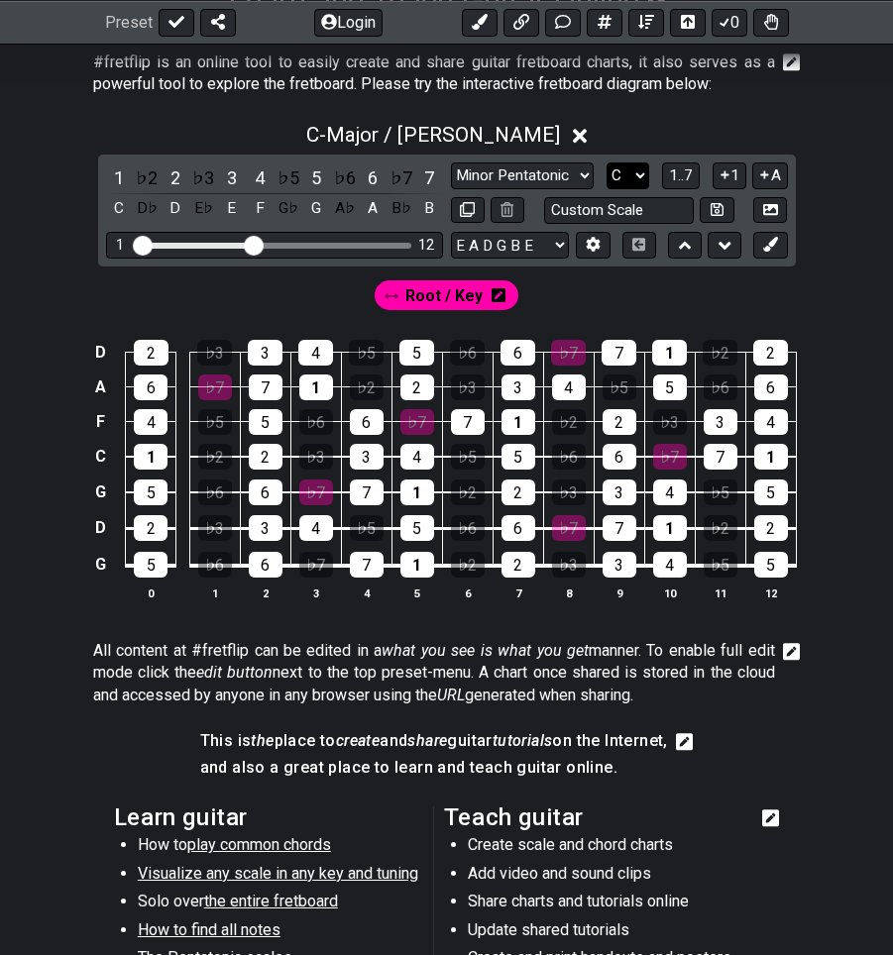
drag, startPoint x: 657, startPoint y: 180, endPoint x: 643, endPoint y: 182, distance: 14.0
click at [657, 180] on div "Minor Pentatonic Click to edit Minor Pentatonic Major Pentatonic Minor Blues Ma…" at bounding box center [619, 175] width 337 height 27
click at [637, 183] on select "A♭ A A♯ B♭ B C C♯ D♭ D D♯ E♭ E F F♯ G♭ G G♯" at bounding box center [627, 175] width 43 height 27
select select "A#"
click at [606, 162] on select "A♭ A A♯ B♭ B C C♯ D♭ D D♯ E♭ E F F♯ G♭ G G♯" at bounding box center [627, 175] width 43 height 27
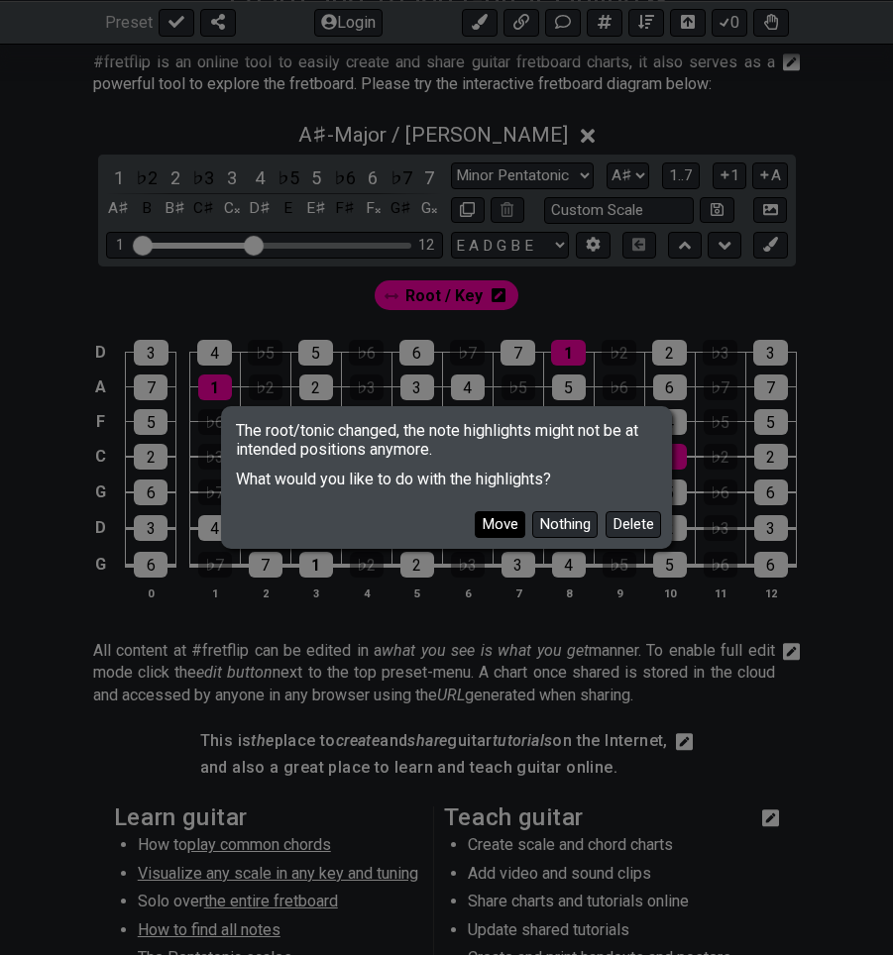
click at [496, 524] on button "Move" at bounding box center [500, 524] width 51 height 27
